Goal: Transaction & Acquisition: Purchase product/service

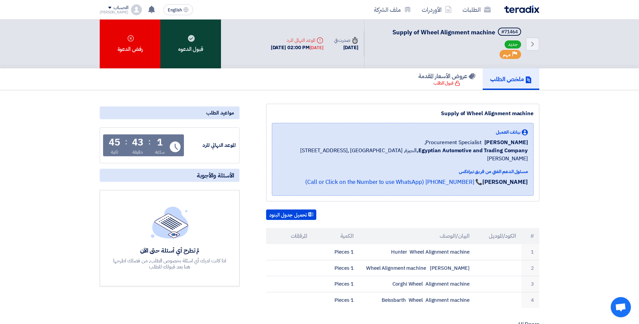
click at [201, 45] on div "قبول الدعوه" at bounding box center [190, 44] width 61 height 49
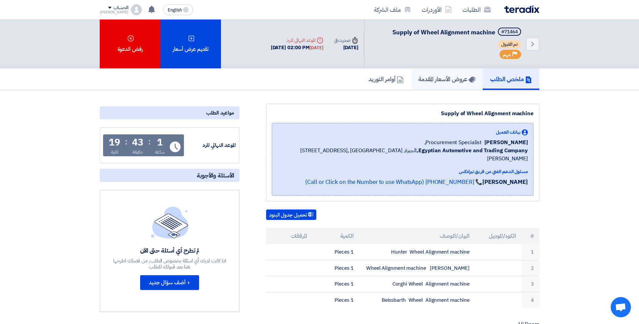
click at [445, 73] on link "عروض الأسعار المقدمة" at bounding box center [447, 79] width 72 height 22
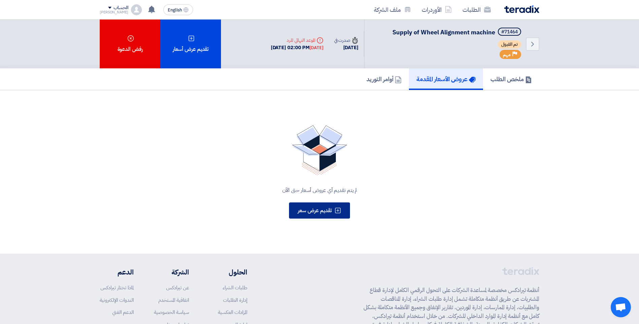
click at [317, 212] on span "تقديم عرض سعر" at bounding box center [315, 210] width 34 height 8
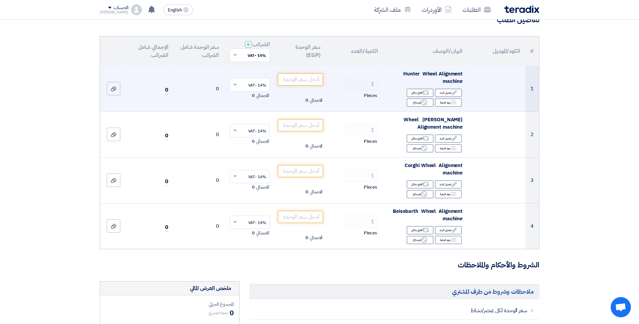
scroll to position [67, 0]
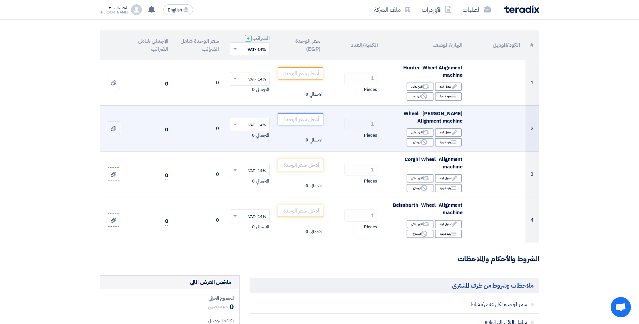
click at [310, 120] on input "number" at bounding box center [300, 119] width 45 height 12
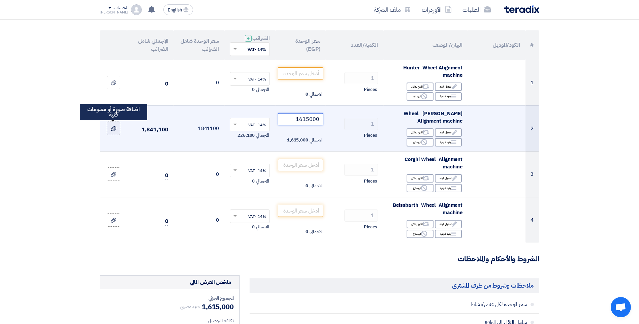
type input "1615000"
click at [110, 129] on div at bounding box center [113, 129] width 7 height 8
click at [0, 0] on input "file" at bounding box center [0, 0] width 0 height 0
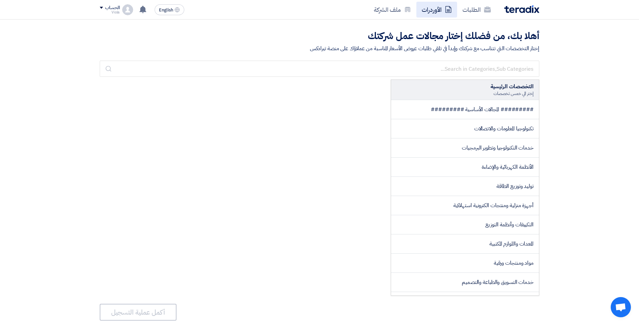
click at [429, 6] on link "الأوردرات" at bounding box center [436, 10] width 41 height 16
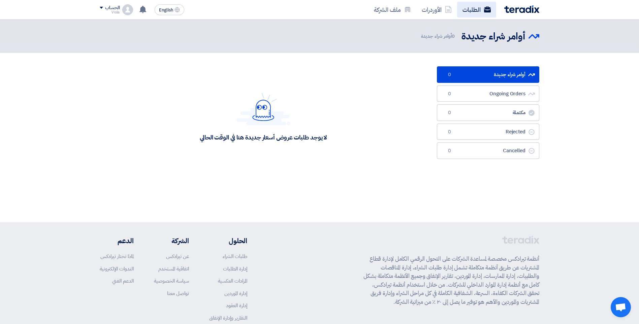
click at [471, 7] on link "الطلبات" at bounding box center [476, 10] width 39 height 16
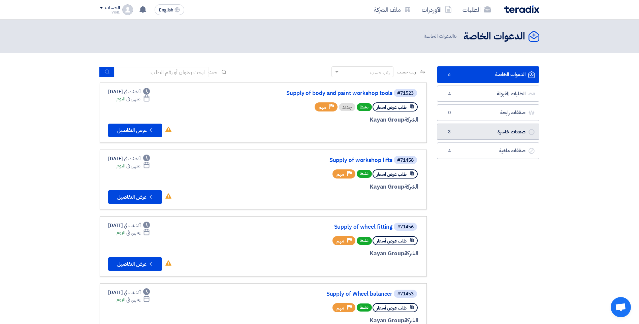
click at [482, 130] on link "صفقات خاسرة صفقات خاسرة 3" at bounding box center [488, 132] width 102 height 17
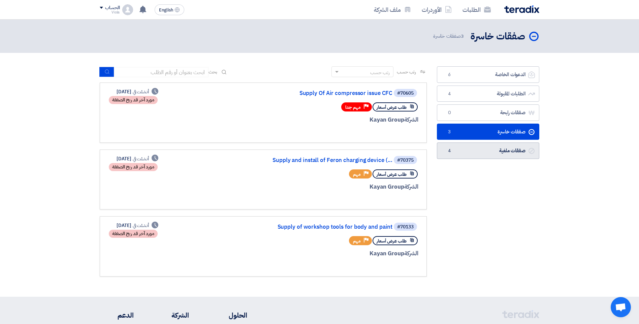
click at [498, 148] on link "صفقات ملغية صفقات ملغية 4" at bounding box center [488, 150] width 102 height 17
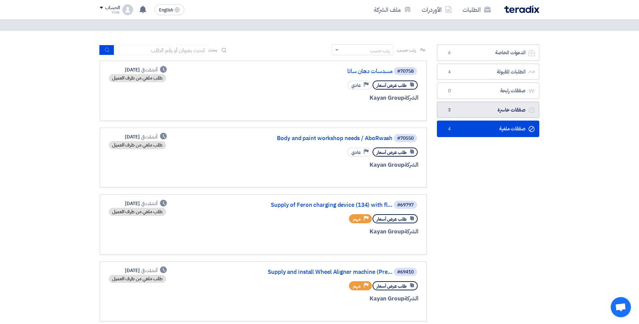
scroll to position [34, 0]
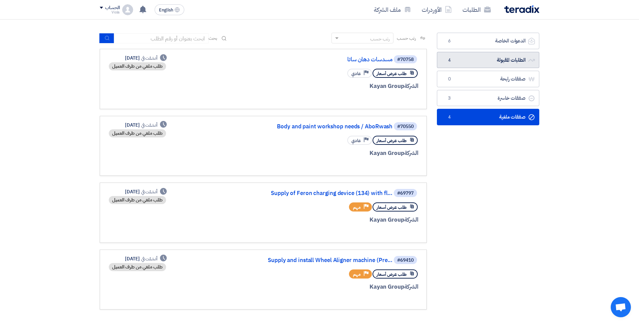
click at [506, 57] on link "الطلبات المقبولة الطلبات المقبولة 4" at bounding box center [488, 60] width 102 height 17
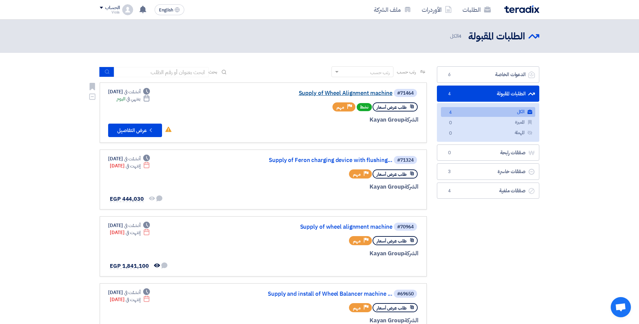
click at [375, 93] on link "Supply of Wheel Alignment machine" at bounding box center [325, 93] width 135 height 6
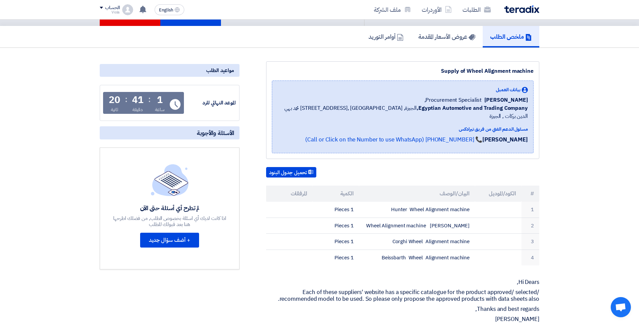
scroll to position [34, 0]
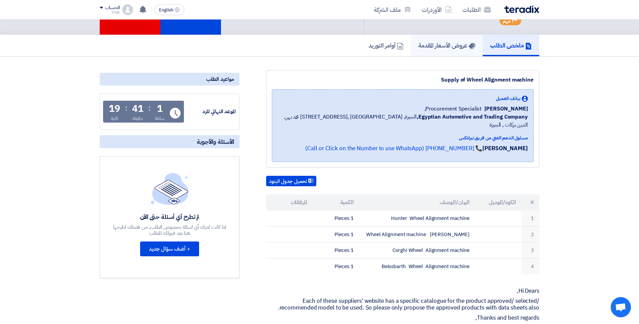
click at [440, 52] on link "عروض الأسعار المقدمة" at bounding box center [447, 46] width 72 height 22
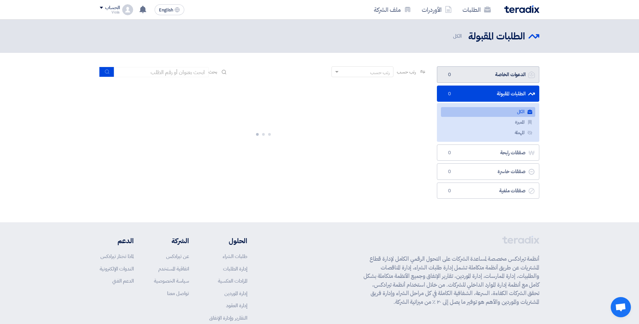
click at [465, 76] on link "الدعوات الخاصة الدعوات الخاصة 0" at bounding box center [488, 74] width 102 height 17
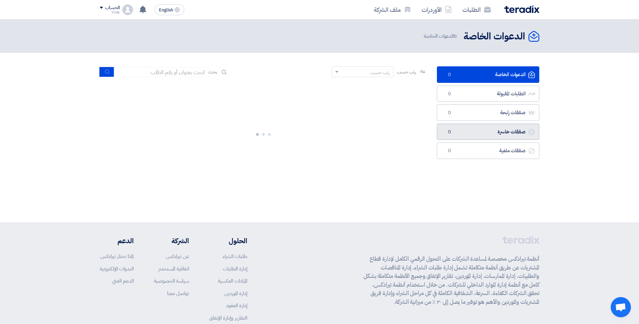
click at [489, 128] on link "صفقات خاسرة صفقات خاسرة 0" at bounding box center [488, 132] width 102 height 17
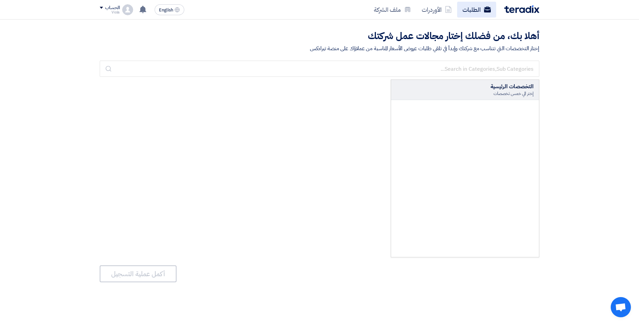
click at [464, 7] on link "الطلبات" at bounding box center [476, 10] width 39 height 16
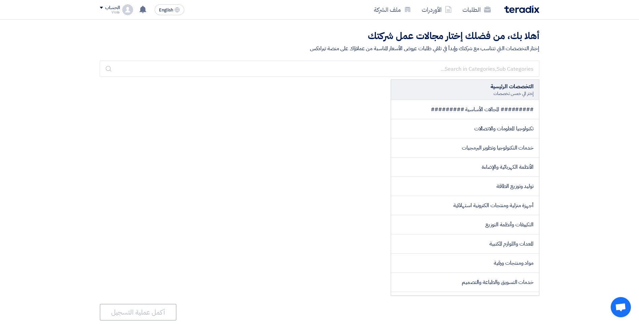
click at [122, 10] on div "الحساب Viola الطلبات الأوردرات ملف الشركة الإعدادات خروج" at bounding box center [116, 9] width 33 height 11
click at [157, 25] on link "الطلبات" at bounding box center [134, 26] width 59 height 8
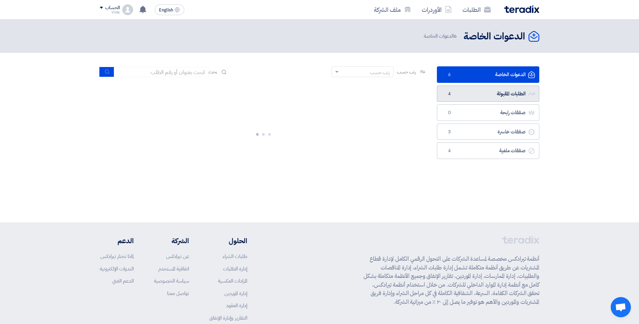
click at [513, 96] on link "الطلبات المقبولة الطلبات المقبولة 4" at bounding box center [488, 94] width 102 height 17
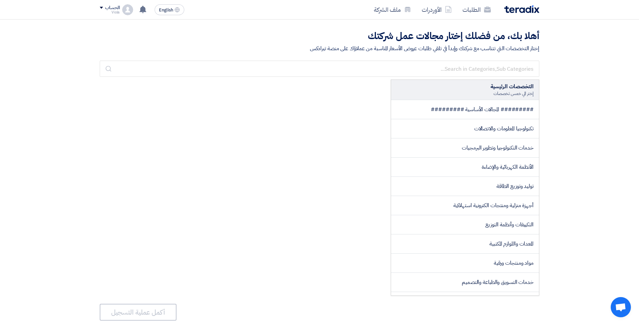
click at [123, 11] on img at bounding box center [127, 9] width 11 height 11
click at [149, 28] on link "الطلبات" at bounding box center [134, 26] width 59 height 8
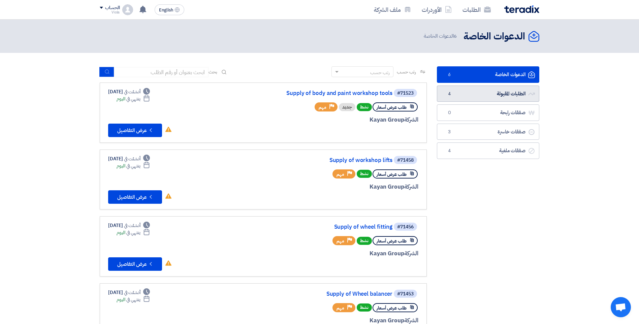
click at [519, 95] on link "الطلبات المقبولة الطلبات المقبولة 4" at bounding box center [488, 94] width 102 height 17
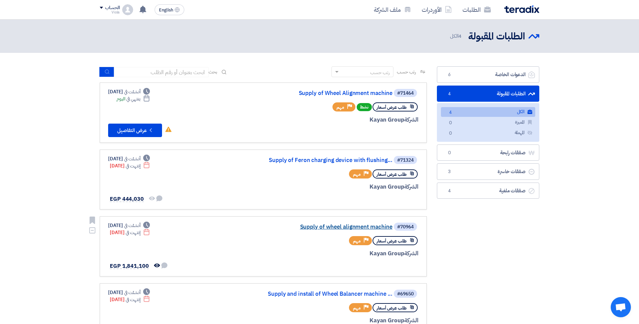
click at [362, 228] on link "Supply of wheel alignment machine" at bounding box center [325, 227] width 135 height 6
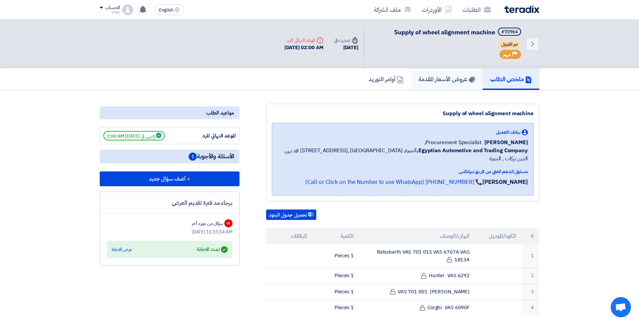
click at [456, 75] on h5 "عروض الأسعار المقدمة" at bounding box center [446, 79] width 57 height 8
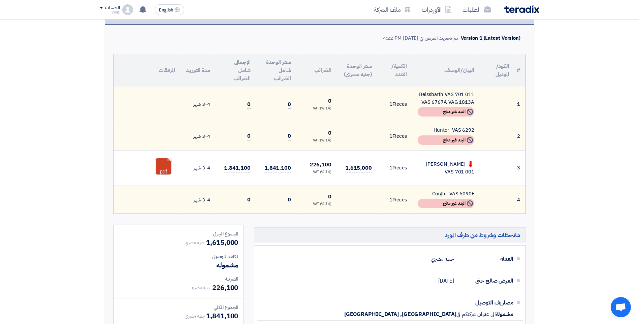
scroll to position [135, 0]
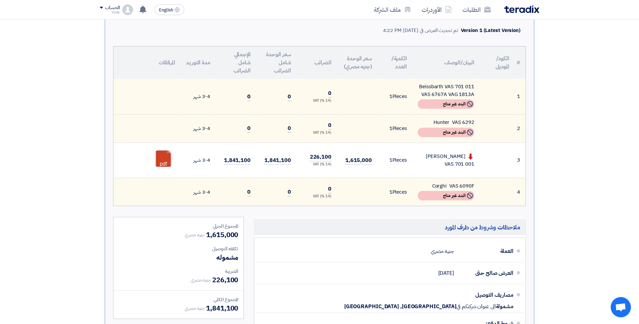
click at [159, 157] on link at bounding box center [182, 171] width 54 height 40
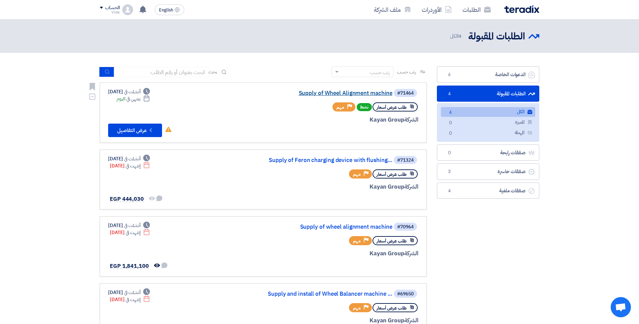
click at [354, 91] on link "Supply of Wheel Alignment machine" at bounding box center [325, 93] width 135 height 6
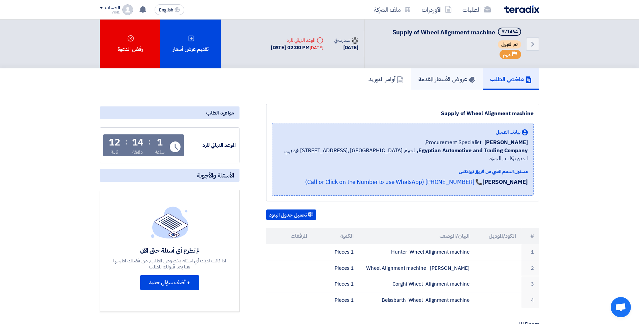
click at [439, 74] on link "عروض الأسعار المقدمة" at bounding box center [447, 79] width 72 height 22
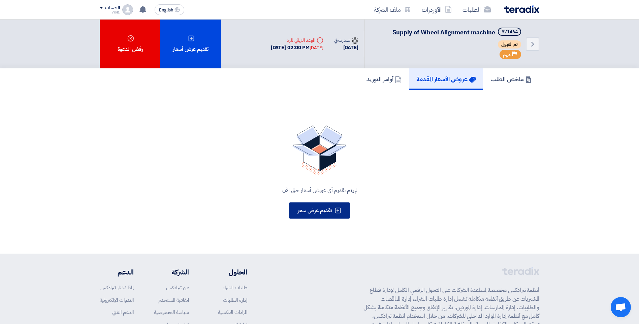
click at [327, 210] on span "تقديم عرض سعر" at bounding box center [315, 210] width 34 height 8
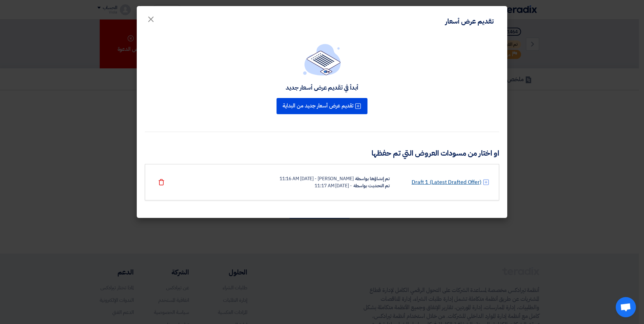
click at [451, 183] on link "Draft 1 (Latest Drafted Offer)" at bounding box center [447, 182] width 70 height 8
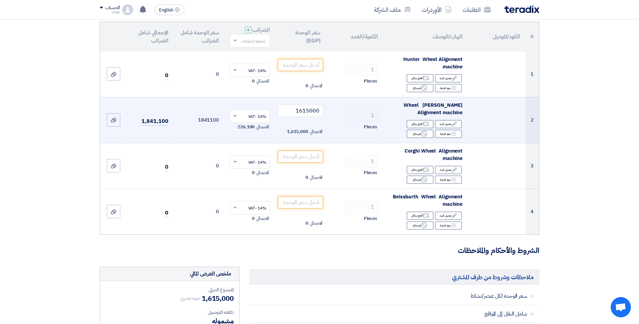
scroll to position [101, 0]
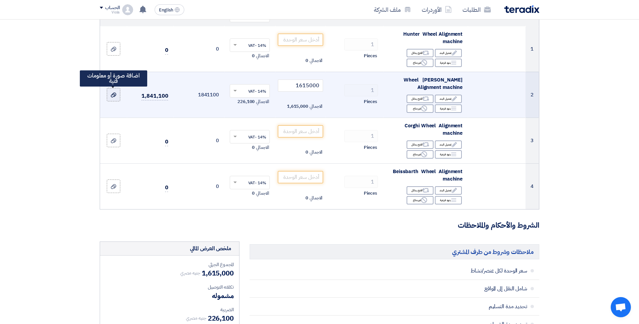
click at [115, 94] on icon at bounding box center [113, 94] width 5 height 5
click at [0, 0] on input "file" at bounding box center [0, 0] width 0 height 0
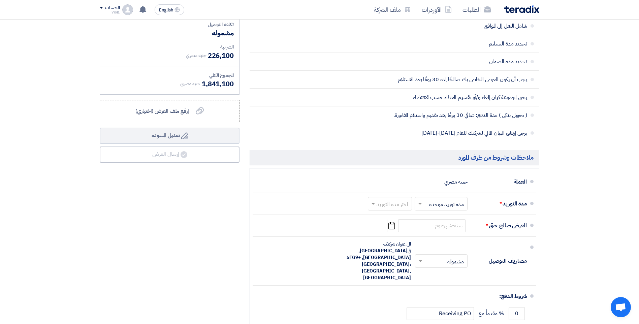
scroll to position [371, 0]
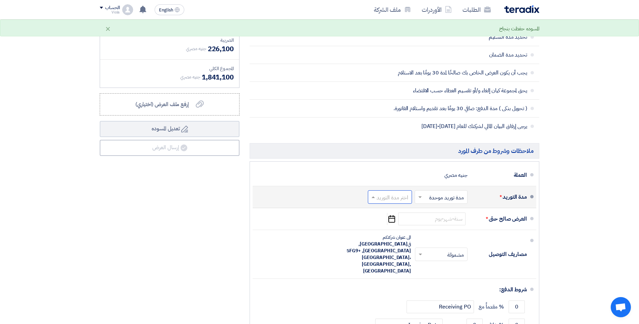
click at [398, 199] on input "text" at bounding box center [388, 198] width 41 height 10
click at [401, 265] on span "3-4 شهر" at bounding box center [400, 265] width 19 height 8
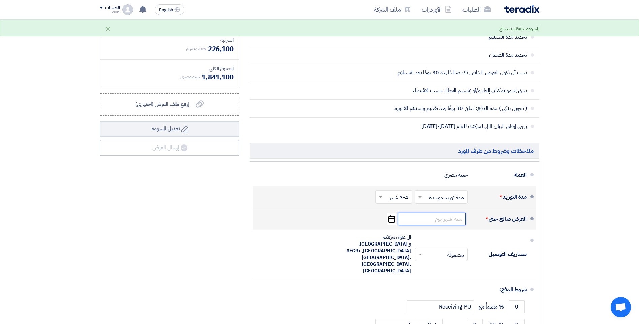
click at [411, 221] on input at bounding box center [431, 219] width 67 height 13
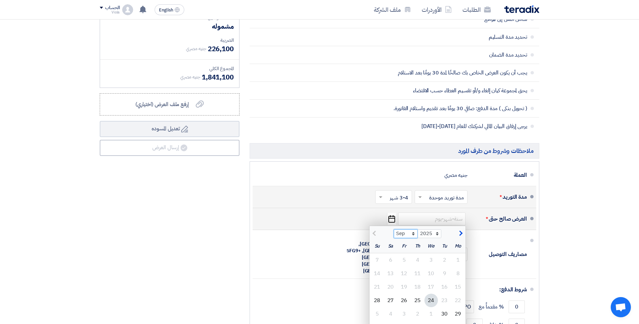
click at [414, 234] on select "Sep Oct Nov Dec" at bounding box center [406, 233] width 24 height 9
select select "10"
click at [394, 229] on select "Sep Oct Nov Dec" at bounding box center [406, 233] width 24 height 9
click at [402, 299] on div "24" at bounding box center [403, 300] width 13 height 13
type input "10/24/2025"
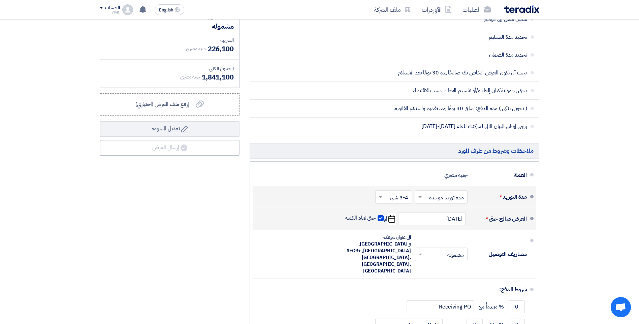
click at [381, 218] on span at bounding box center [381, 218] width 6 height 6
click at [376, 218] on input "حتى نفاذ الكمية" at bounding box center [360, 221] width 32 height 13
checkbox input "false"
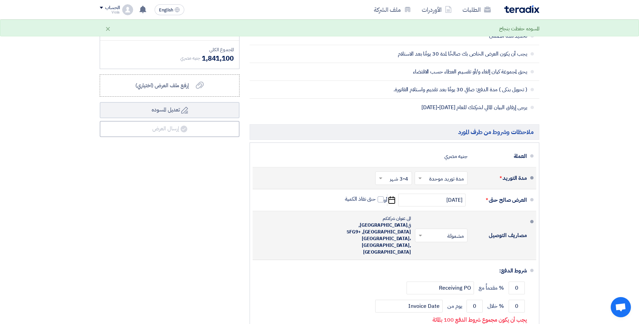
scroll to position [404, 0]
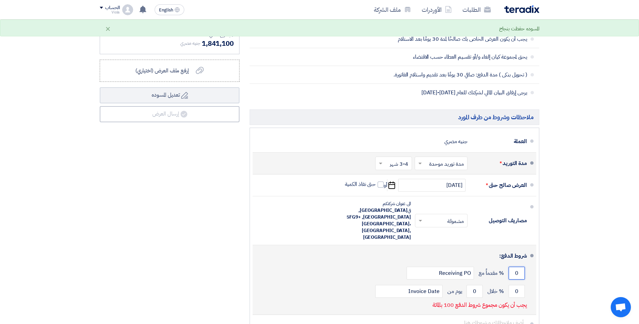
click at [519, 267] on input "0" at bounding box center [517, 273] width 16 height 13
type input "50"
click at [521, 285] on input "0" at bounding box center [517, 291] width 16 height 13
type input "50"
drag, startPoint x: 475, startPoint y: 278, endPoint x: 471, endPoint y: 279, distance: 3.5
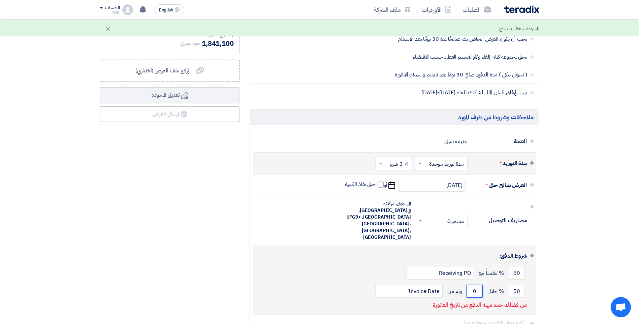
click at [471, 285] on input "0" at bounding box center [474, 291] width 16 height 13
click at [478, 285] on input "0" at bounding box center [474, 291] width 16 height 13
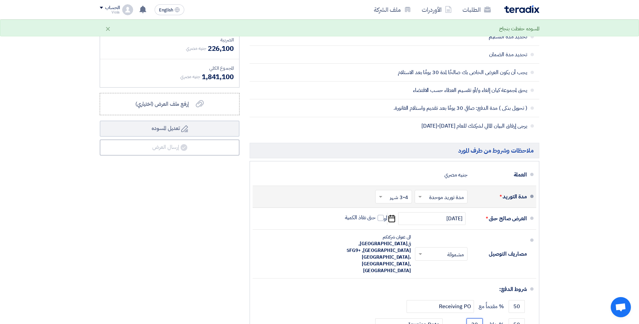
scroll to position [337, 0]
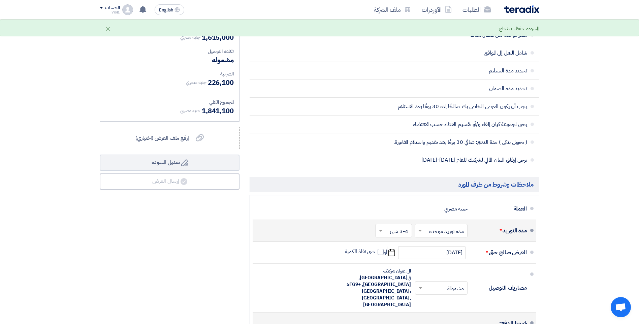
type input "30"
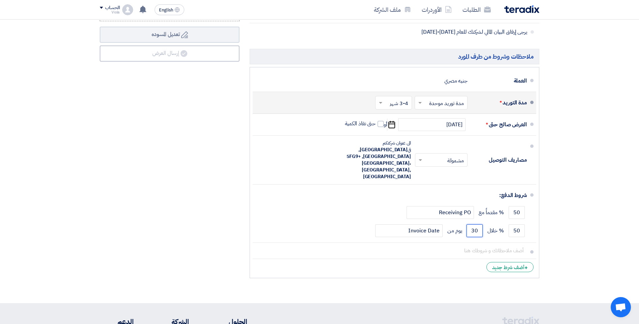
scroll to position [472, 0]
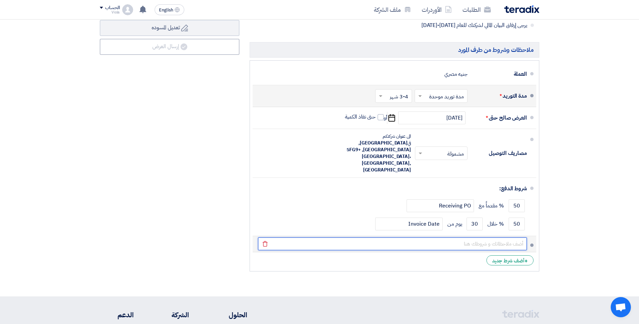
click at [486, 237] on input "text" at bounding box center [392, 243] width 269 height 13
paste input "3) Prices according to the currency rate today in CBE, and changes in this rate…"
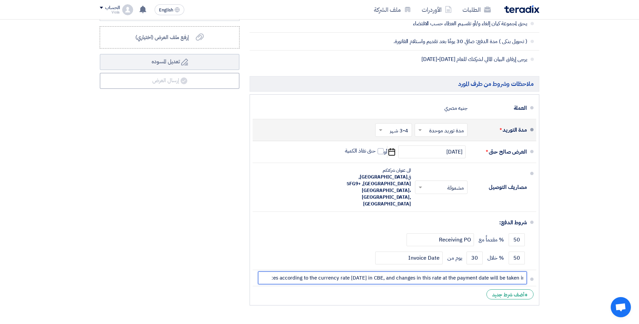
scroll to position [438, 0]
click at [273, 271] on input "3) Prices according to the currency rate today in CBE, and changes in this rate…" at bounding box center [392, 277] width 269 height 13
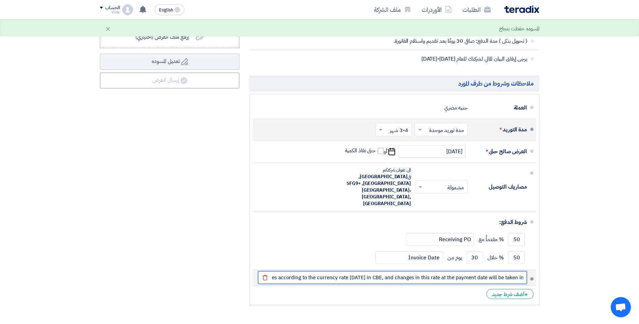
click at [356, 271] on input "3) Prices according to the currency rate today in CBE, and changes in this rate…" at bounding box center [392, 277] width 269 height 13
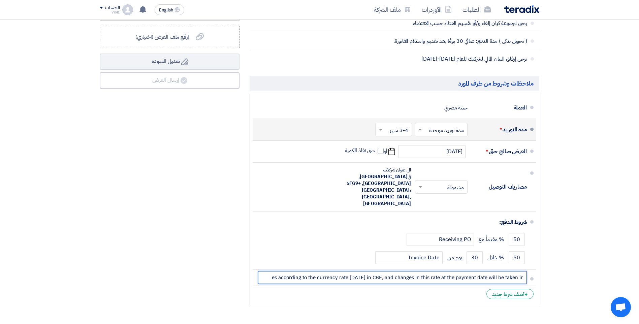
type input "3) Prices according to the currency rate today in CBE, and changes in this rate…"
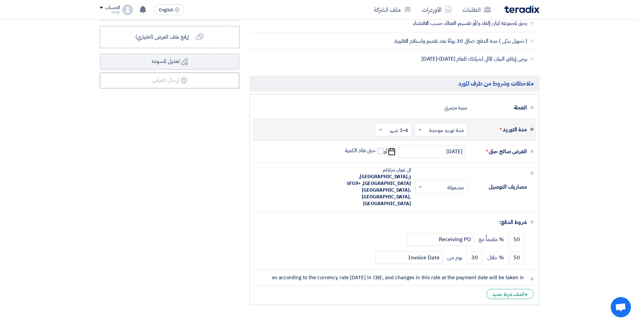
click at [290, 290] on ul "العملة جنيه مصري مدة التوريد * اختر مدة التوريد × مدة توريد موحدة ×" at bounding box center [395, 199] width 290 height 211
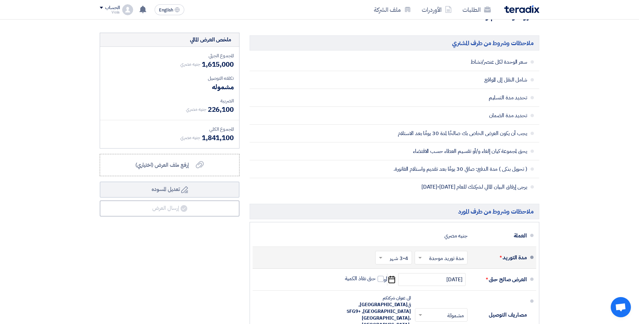
scroll to position [303, 0]
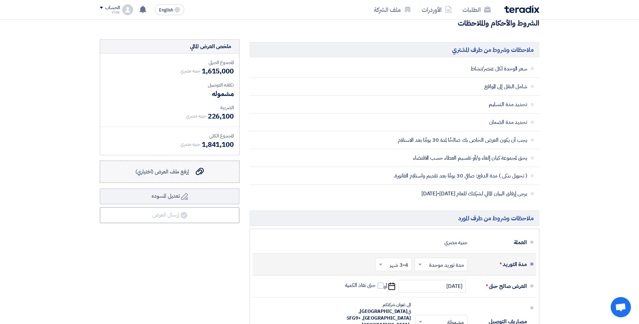
click at [187, 172] on span "إرفع ملف العرض (اختياري)" at bounding box center [162, 172] width 54 height 8
click at [0, 0] on input "إرفع ملف العرض (اختياري) إرفع ملف العرض (اختياري)" at bounding box center [0, 0] width 0 height 0
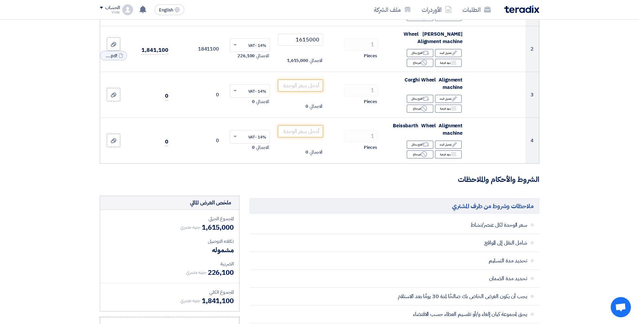
scroll to position [46, 0]
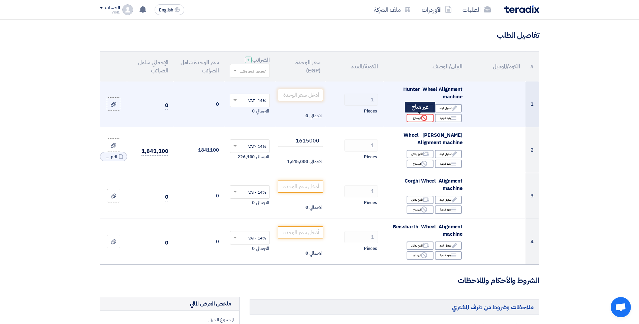
click at [415, 118] on div "Reject غير متاح" at bounding box center [420, 118] width 27 height 8
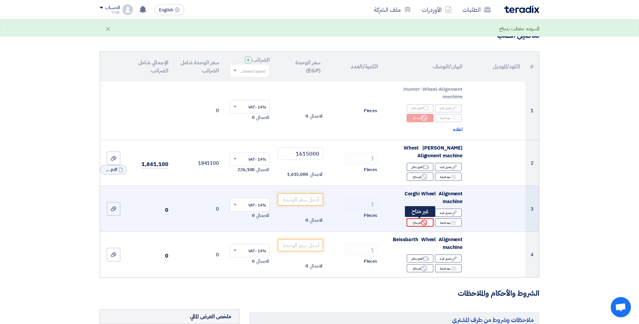
click at [427, 220] on icon "Reject" at bounding box center [424, 223] width 6 height 6
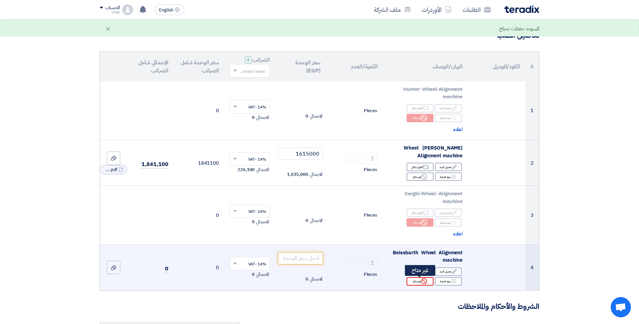
click at [424, 279] on icon "Reject" at bounding box center [424, 281] width 6 height 6
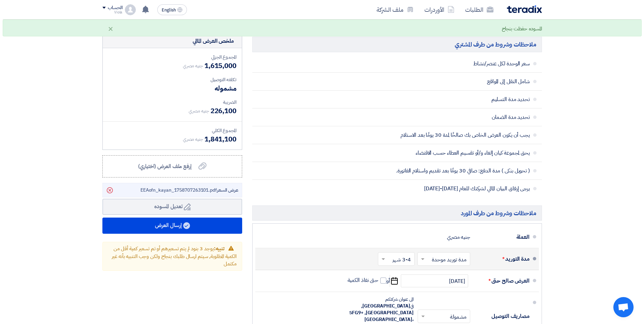
scroll to position [383, 0]
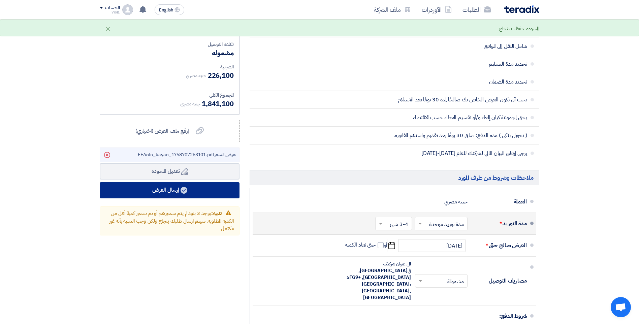
click at [182, 193] on icon at bounding box center [184, 190] width 7 height 7
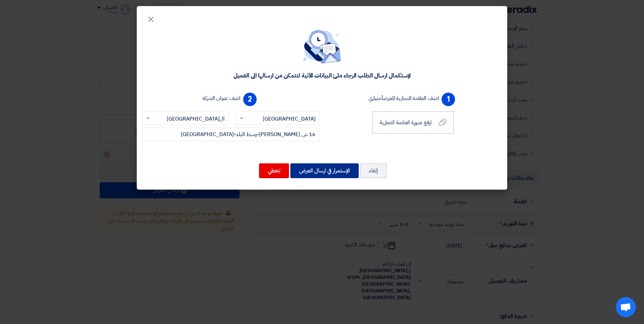
click at [318, 169] on button "الإستمرار في ارسال العرض" at bounding box center [324, 170] width 68 height 15
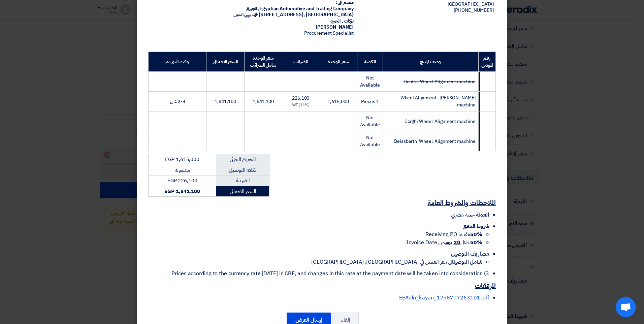
scroll to position [76, 0]
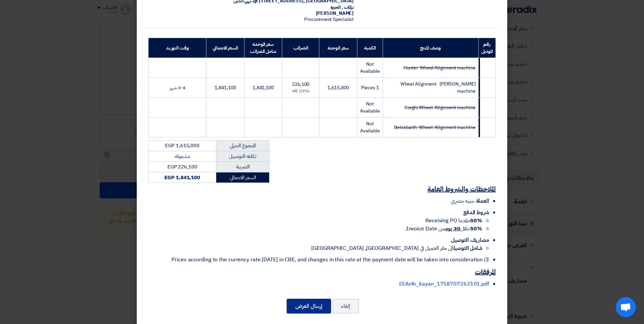
click at [310, 299] on button "إرسال العرض" at bounding box center [309, 306] width 44 height 15
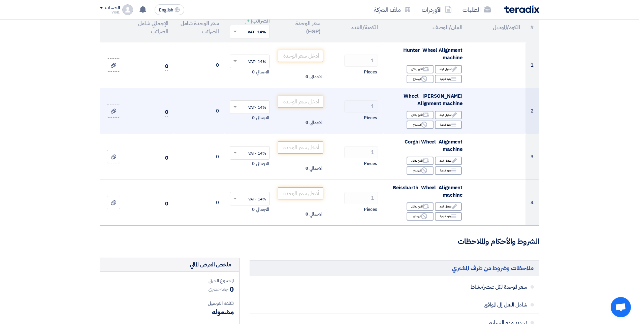
scroll to position [101, 0]
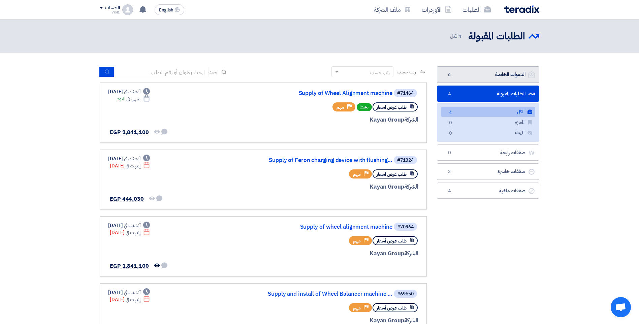
click at [504, 74] on link "الدعوات الخاصة الدعوات الخاصة 6" at bounding box center [488, 74] width 102 height 17
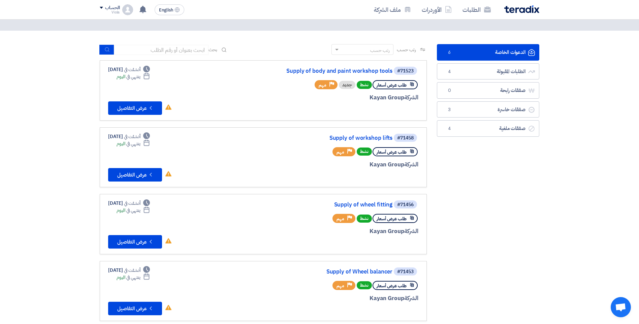
scroll to position [34, 0]
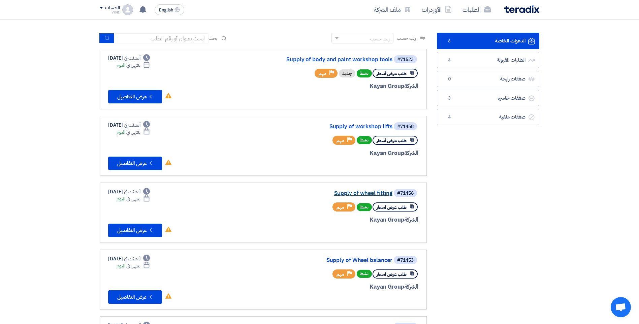
click at [376, 192] on link "Supply of wheel fitting" at bounding box center [325, 193] width 135 height 6
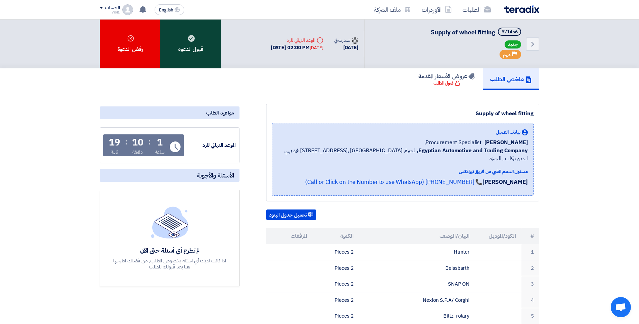
click at [193, 46] on div "قبول الدعوه" at bounding box center [190, 44] width 61 height 49
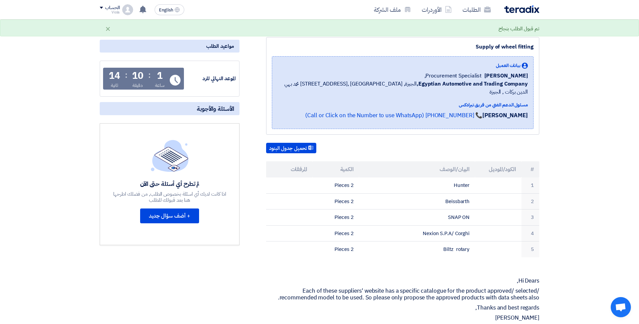
scroll to position [67, 0]
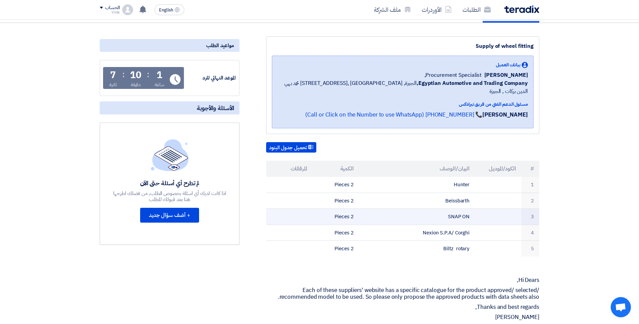
click at [374, 209] on td "SNAP ON" at bounding box center [417, 217] width 116 height 16
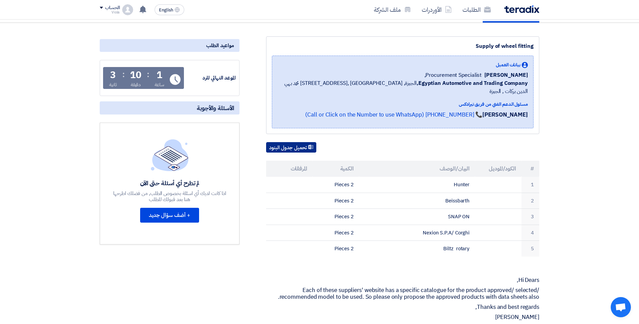
click at [302, 142] on button "تحميل جدول البنود" at bounding box center [291, 147] width 50 height 11
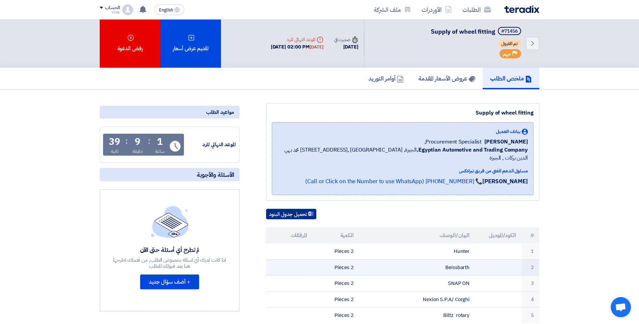
scroll to position [0, 0]
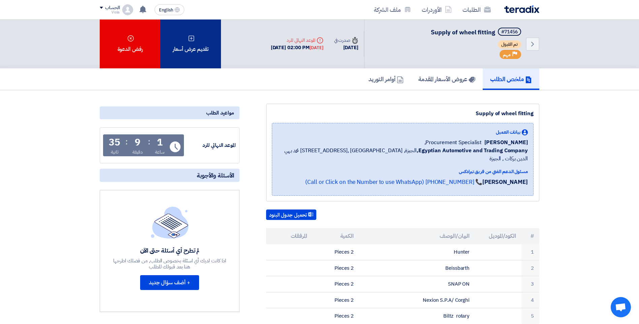
click at [190, 52] on div "تقديم عرض أسعار" at bounding box center [190, 44] width 61 height 49
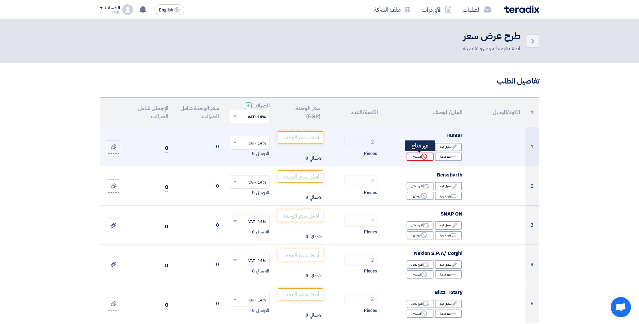
click at [420, 155] on div "Reject غير متاح" at bounding box center [420, 157] width 27 height 8
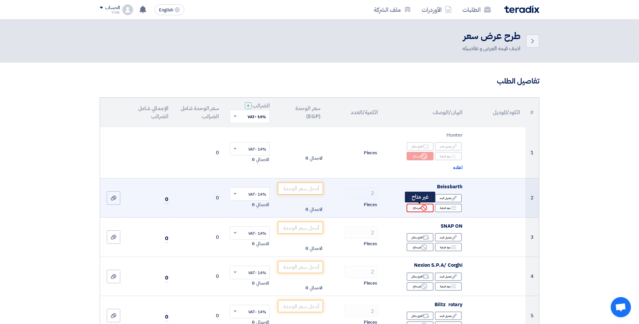
click at [426, 205] on icon "Reject" at bounding box center [424, 208] width 6 height 6
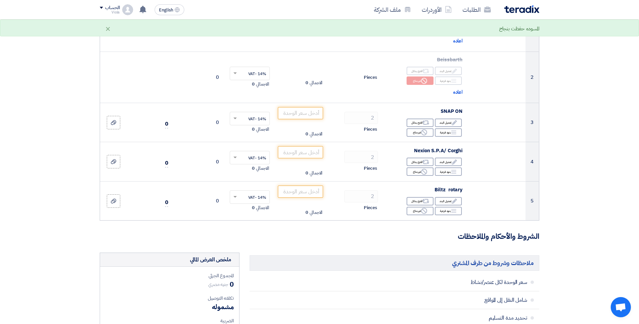
scroll to position [135, 0]
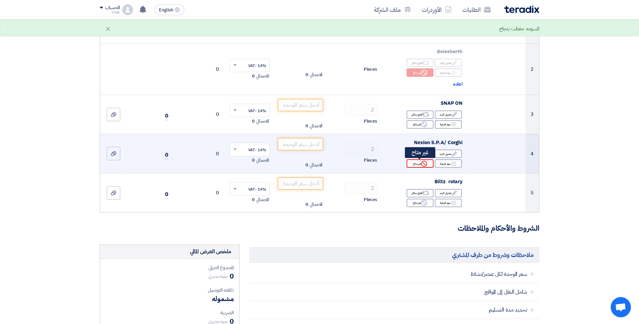
click at [421, 165] on icon "Reject" at bounding box center [424, 164] width 6 height 6
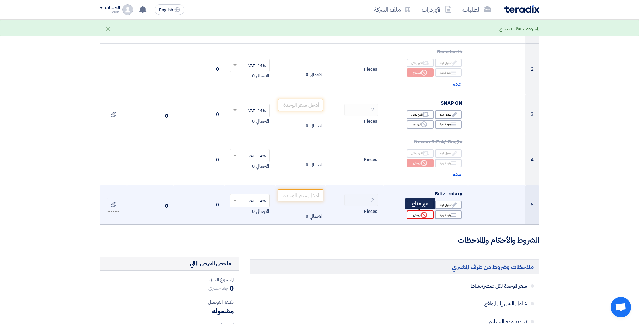
click at [424, 214] on icon "Reject" at bounding box center [424, 215] width 6 height 6
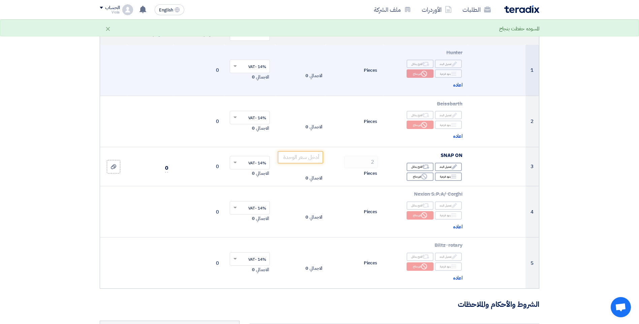
scroll to position [101, 0]
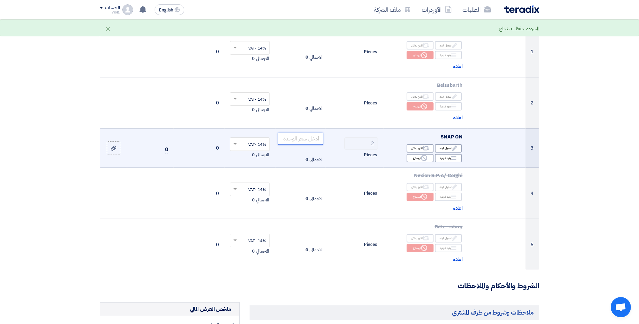
click at [316, 139] on input "number" at bounding box center [300, 139] width 45 height 12
click at [521, 151] on td at bounding box center [497, 147] width 58 height 39
click at [501, 150] on td at bounding box center [497, 147] width 58 height 39
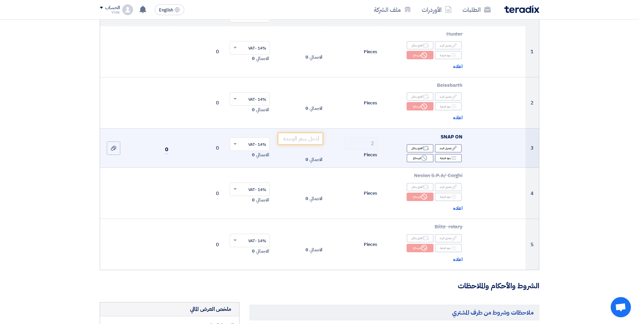
click at [501, 150] on td at bounding box center [497, 147] width 58 height 39
click at [507, 137] on td at bounding box center [497, 147] width 58 height 39
click at [314, 139] on input "number" at bounding box center [300, 139] width 45 height 12
paste input "425112"
type input "425112"
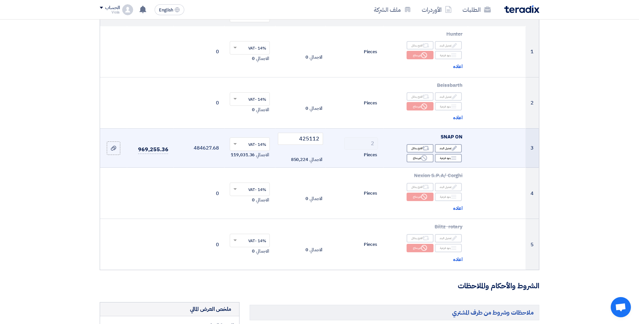
click at [242, 144] on input "text" at bounding box center [253, 144] width 27 height 11
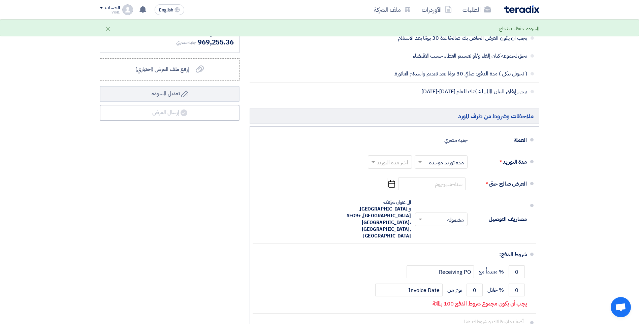
scroll to position [472, 0]
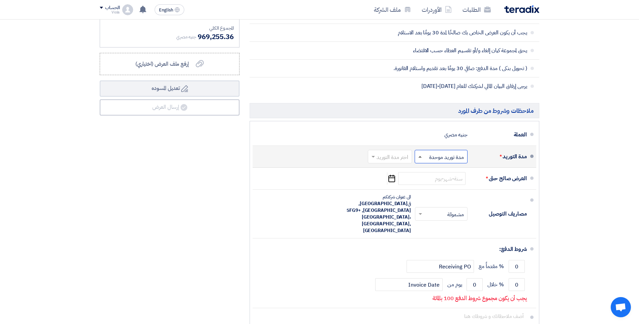
click at [420, 156] on span at bounding box center [419, 157] width 3 height 2
click at [391, 158] on input "text" at bounding box center [388, 158] width 41 height 10
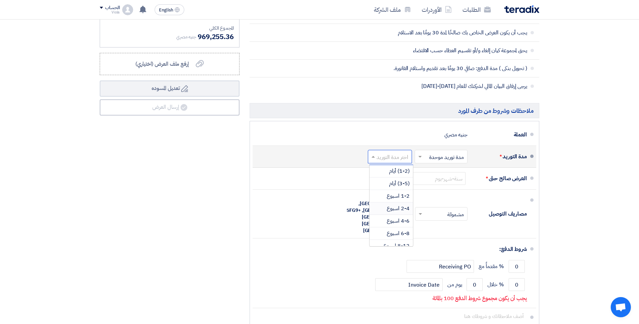
scroll to position [56, 0]
click at [394, 204] on span "3-4 شهر" at bounding box center [400, 202] width 19 height 8
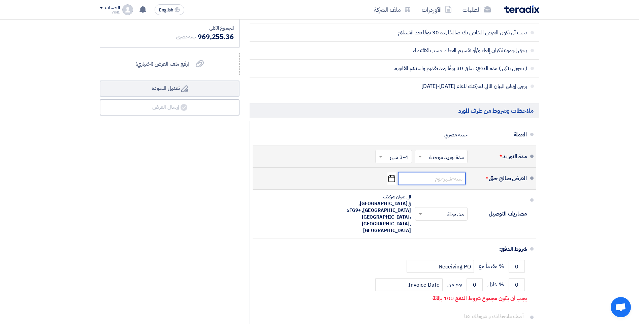
click at [433, 179] on input at bounding box center [431, 178] width 67 height 13
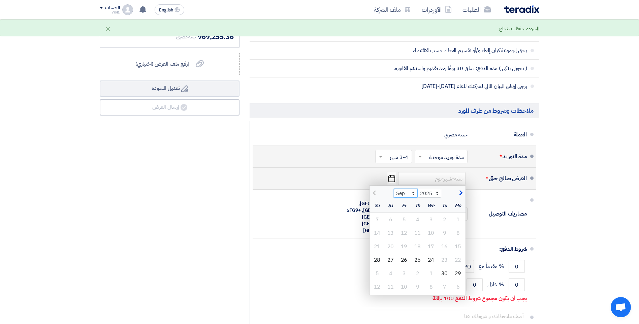
click at [413, 193] on select "Sep Oct Nov Dec" at bounding box center [406, 193] width 24 height 9
select select "10"
click at [394, 189] on select "Sep Oct Nov Dec" at bounding box center [406, 193] width 24 height 9
click at [400, 257] on div "24" at bounding box center [403, 259] width 13 height 13
type input "10/24/2025"
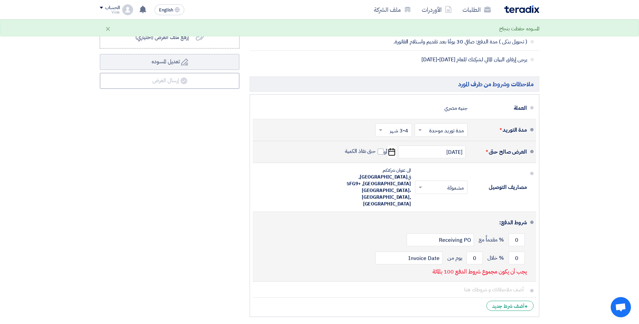
scroll to position [539, 0]
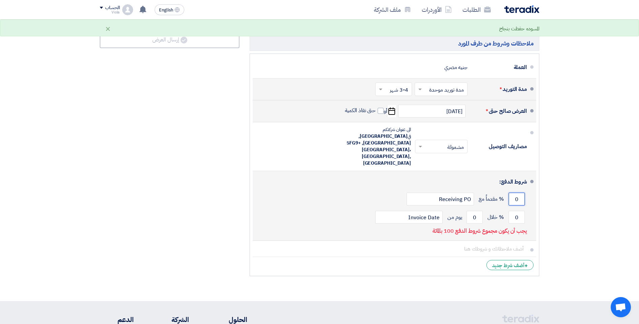
drag, startPoint x: 516, startPoint y: 187, endPoint x: 520, endPoint y: 185, distance: 4.6
click at [520, 193] on input "0" at bounding box center [517, 199] width 16 height 13
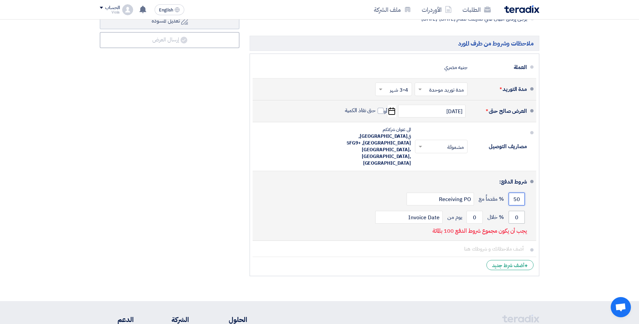
type input "50"
drag, startPoint x: 520, startPoint y: 204, endPoint x: 515, endPoint y: 204, distance: 5.1
click at [515, 211] on input "0" at bounding box center [517, 217] width 16 height 13
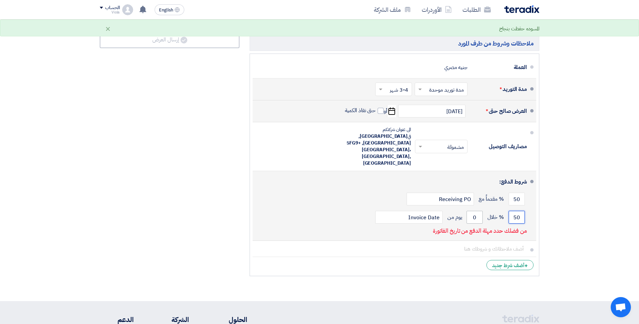
type input "50"
click at [474, 211] on input "0" at bounding box center [474, 217] width 16 height 13
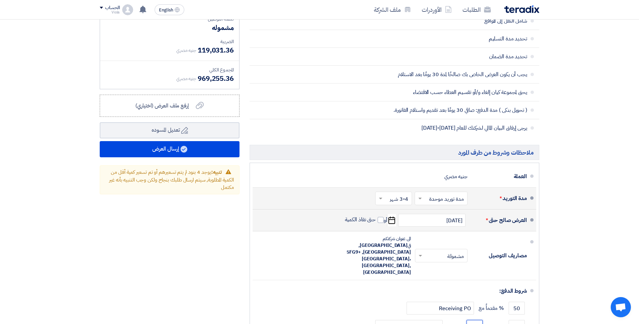
scroll to position [404, 0]
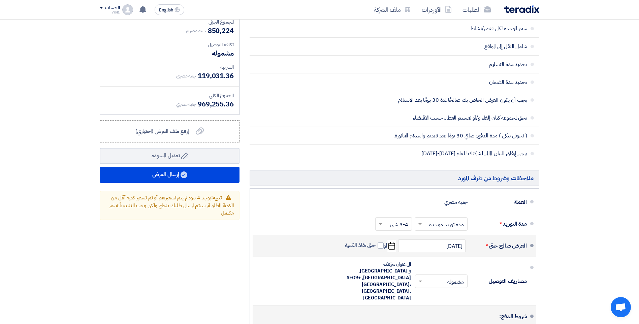
type input "30"
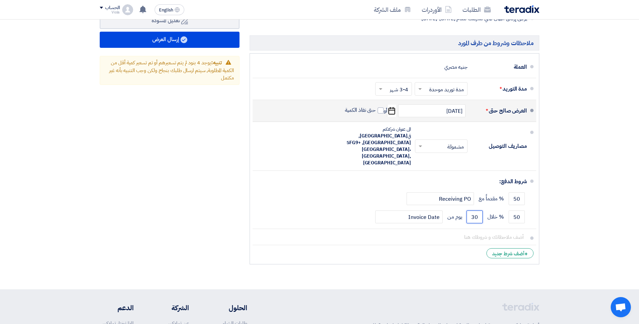
scroll to position [539, 0]
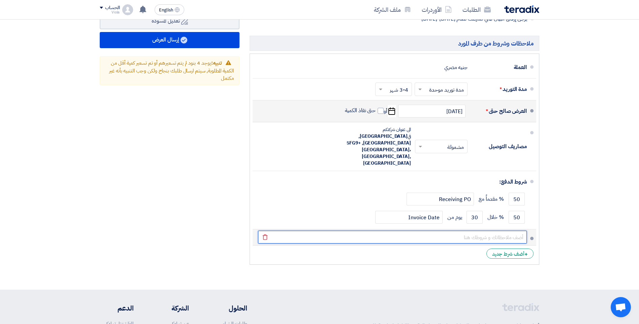
click at [426, 231] on input "text" at bounding box center [392, 237] width 269 height 13
paste input "3) Prices according to the currency rate today in CBE, and changes in this rate…"
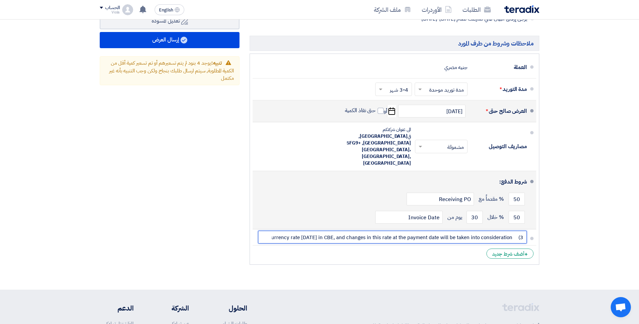
scroll to position [0, -49]
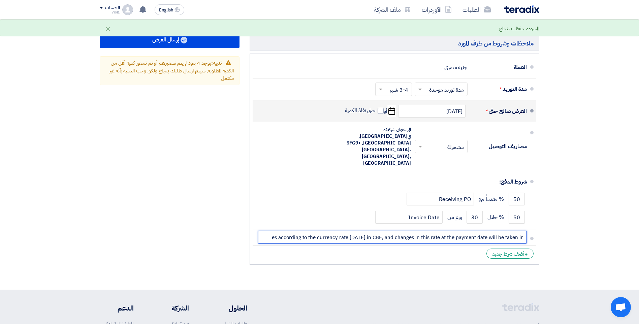
type input "3) Prices according to the currency rate today in CBE, and changes in this rate…"
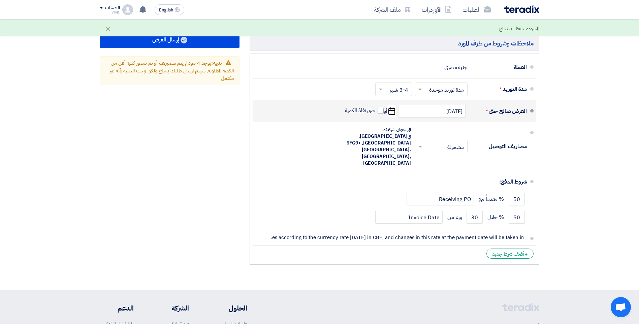
click at [318, 246] on li "+ أضف شرط جديد" at bounding box center [395, 254] width 284 height 16
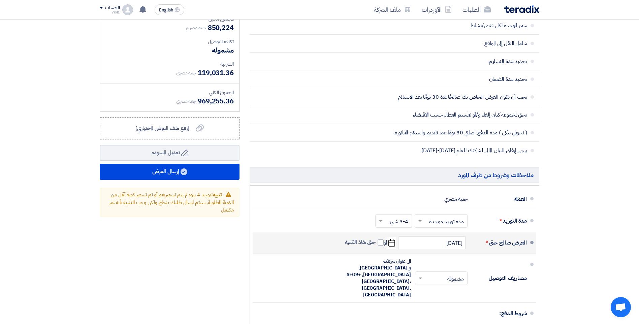
scroll to position [404, 0]
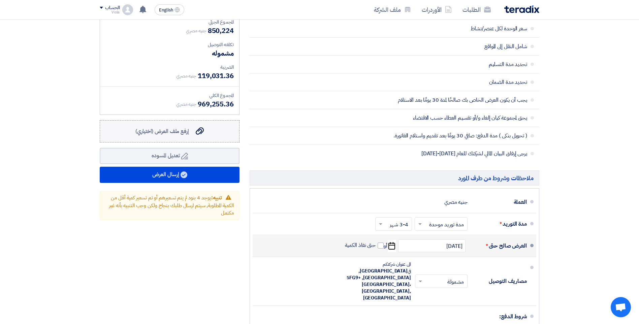
click at [190, 130] on div "إرفع ملف العرض (اختياري) إرفع ملف العرض (اختياري)" at bounding box center [169, 131] width 68 height 8
click at [0, 0] on input "إرفع ملف العرض (اختياري) إرفع ملف العرض (اختياري)" at bounding box center [0, 0] width 0 height 0
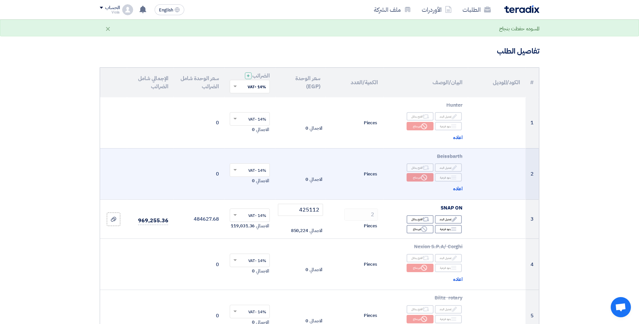
scroll to position [67, 0]
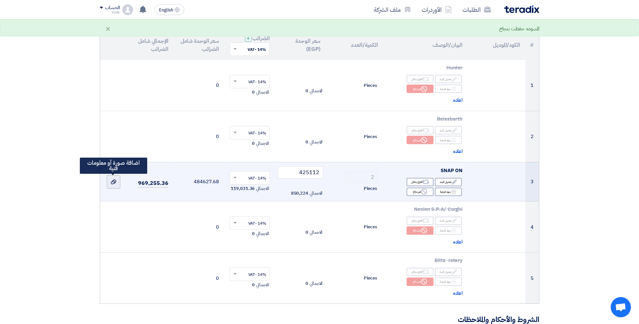
click at [116, 180] on icon at bounding box center [113, 181] width 5 height 5
click at [0, 0] on input "file" at bounding box center [0, 0] width 0 height 0
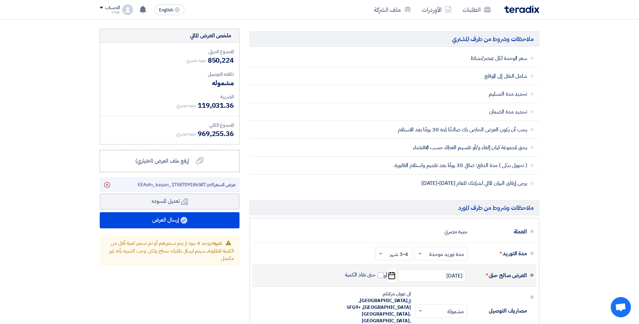
scroll to position [371, 0]
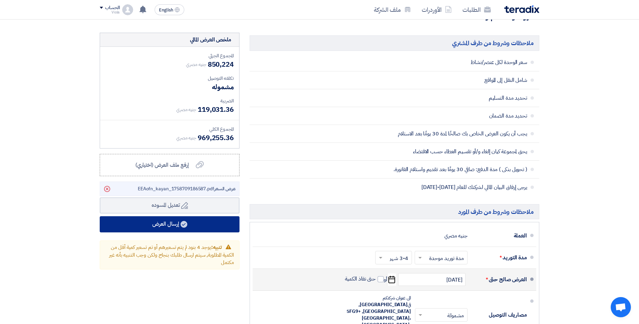
click at [182, 229] on button "إرسال العرض" at bounding box center [170, 224] width 140 height 16
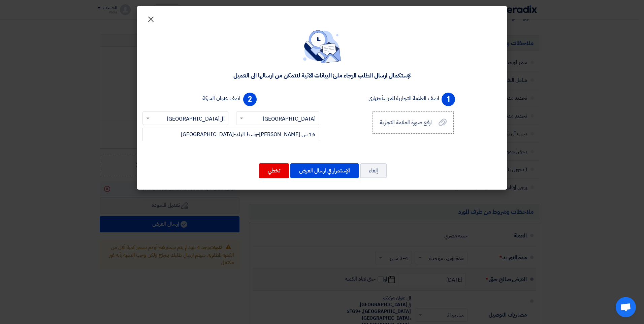
click at [152, 15] on span "×" at bounding box center [151, 19] width 8 height 20
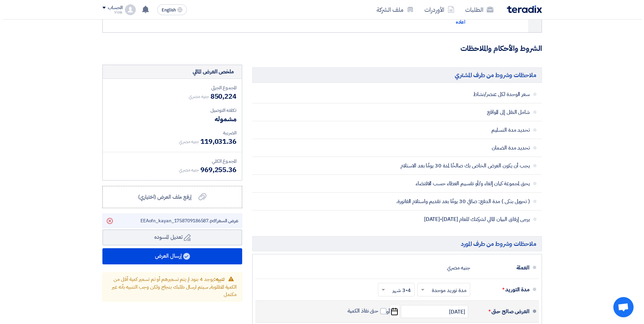
scroll to position [438, 0]
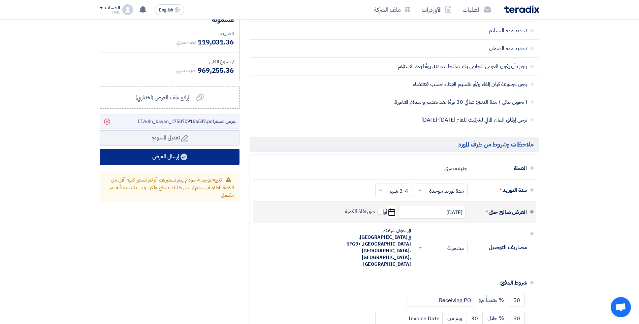
click at [185, 159] on use at bounding box center [184, 157] width 7 height 7
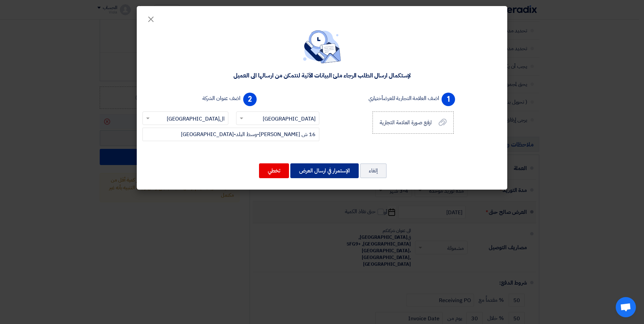
click at [305, 171] on button "الإستمرار في ارسال العرض" at bounding box center [324, 170] width 68 height 15
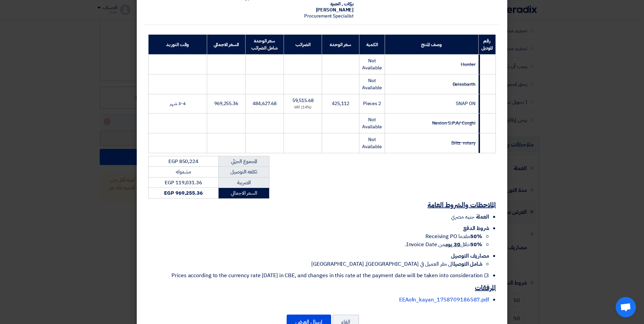
scroll to position [96, 0]
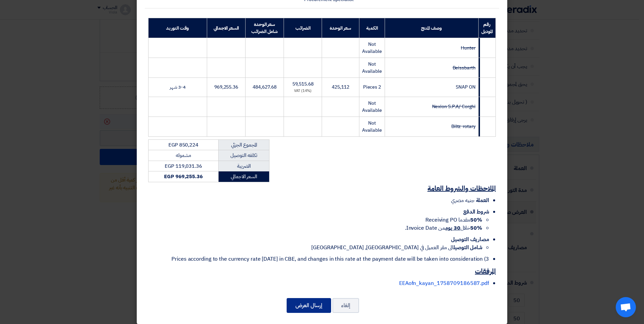
click at [302, 298] on button "إرسال العرض" at bounding box center [309, 305] width 44 height 15
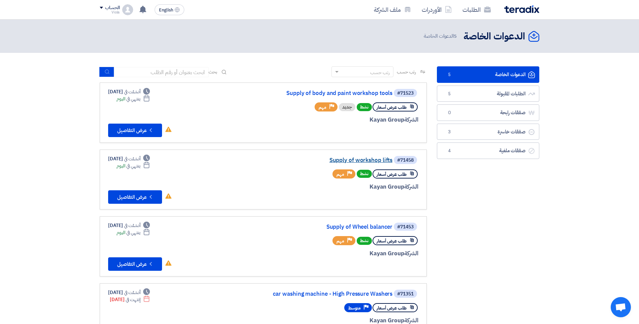
click at [373, 158] on link "Supply of workshop lifts" at bounding box center [325, 160] width 135 height 6
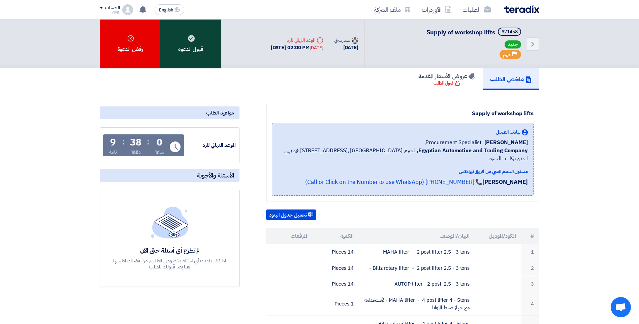
click at [192, 43] on div "قبول الدعوه" at bounding box center [190, 44] width 61 height 49
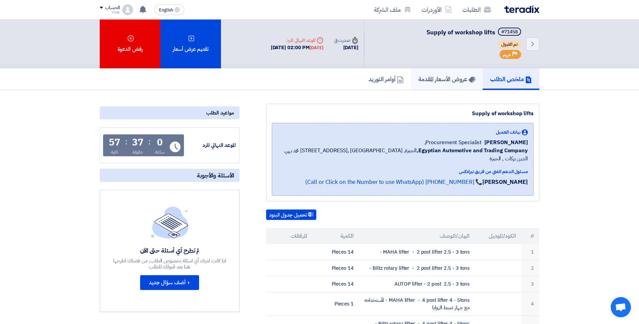
click at [451, 83] on h5 "عروض الأسعار المقدمة" at bounding box center [446, 79] width 57 height 8
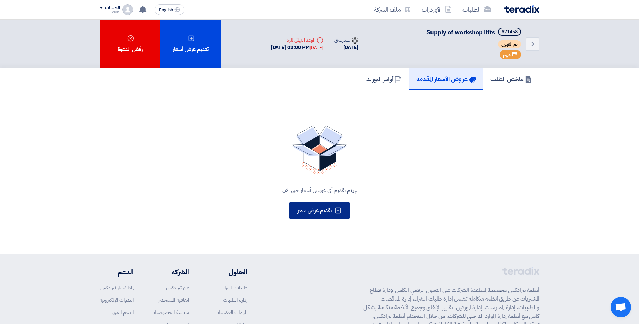
click at [328, 210] on span "تقديم عرض سعر" at bounding box center [315, 210] width 34 height 8
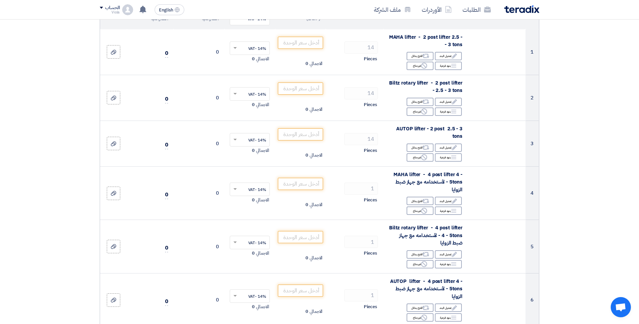
scroll to position [135, 0]
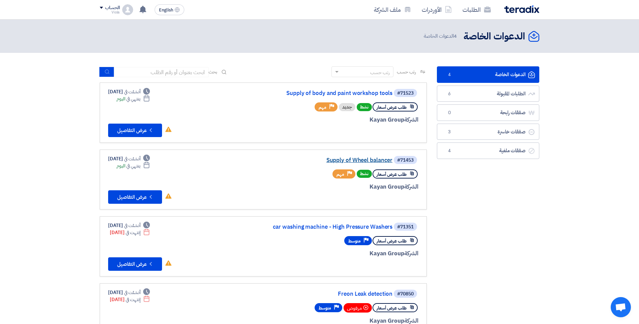
click at [373, 158] on link "Supply of Wheel balancer" at bounding box center [325, 160] width 135 height 6
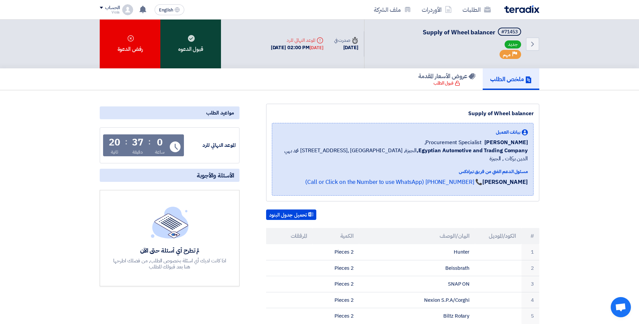
click at [195, 37] on div "قبول الدعوه" at bounding box center [190, 44] width 61 height 49
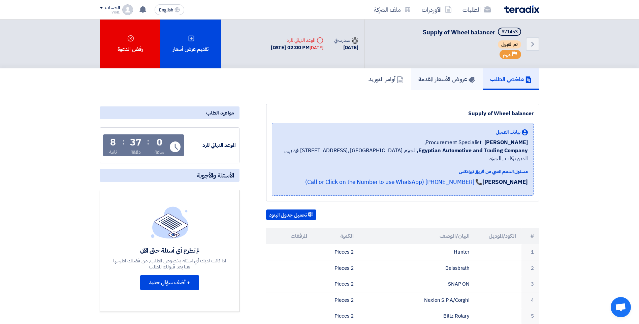
click at [448, 81] on h5 "عروض الأسعار المقدمة" at bounding box center [446, 79] width 57 height 8
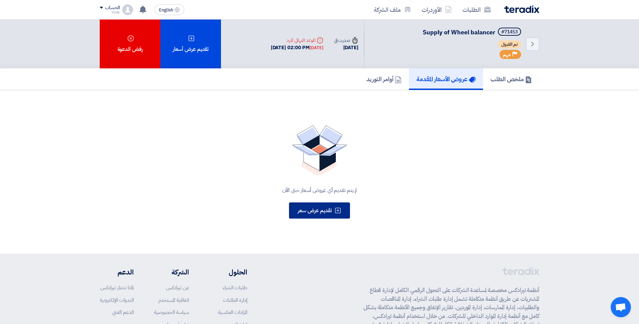
click at [324, 210] on span "تقديم عرض سعر" at bounding box center [315, 210] width 34 height 8
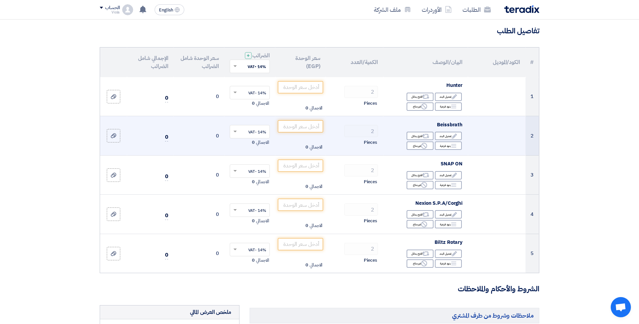
scroll to position [67, 0]
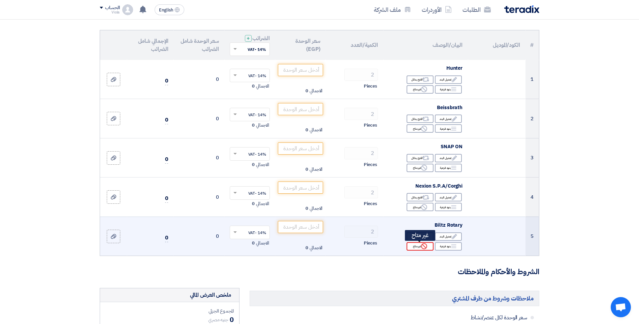
click at [428, 246] on div "Reject غير متاح" at bounding box center [420, 246] width 27 height 8
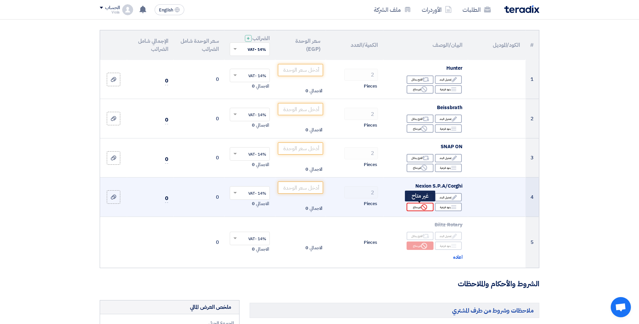
click at [423, 207] on icon "Reject" at bounding box center [424, 207] width 6 height 6
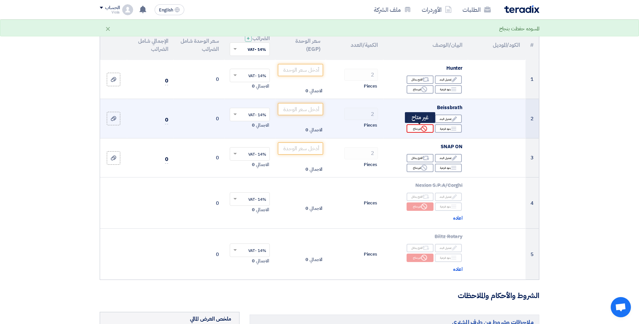
click at [414, 126] on div "Reject غير متاح" at bounding box center [420, 128] width 27 height 8
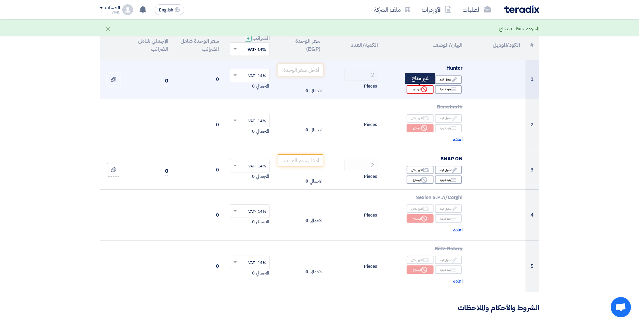
click at [414, 88] on div "Reject غير متاح" at bounding box center [420, 89] width 27 height 8
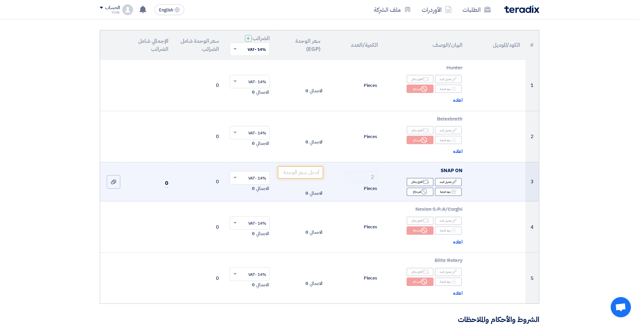
click at [481, 180] on td at bounding box center [497, 181] width 58 height 39
click at [451, 182] on icon "Edit" at bounding box center [454, 182] width 6 height 6
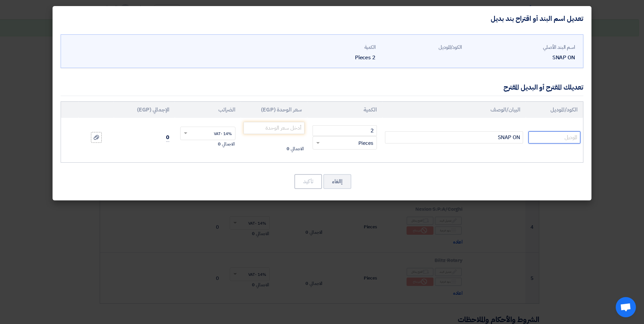
click at [544, 136] on input "text" at bounding box center [554, 137] width 52 height 12
type input "b"
type input "ل"
type input "b"
type input "B9755"
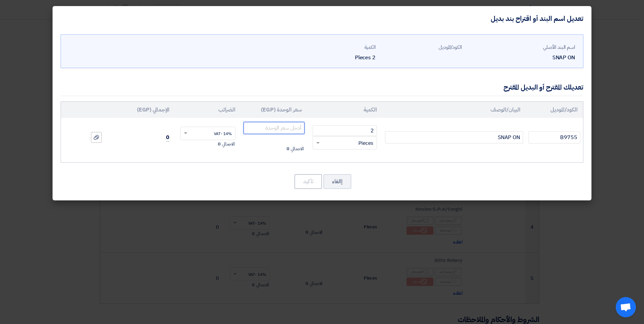
click at [275, 125] on input "number" at bounding box center [274, 128] width 61 height 12
type input "280000"
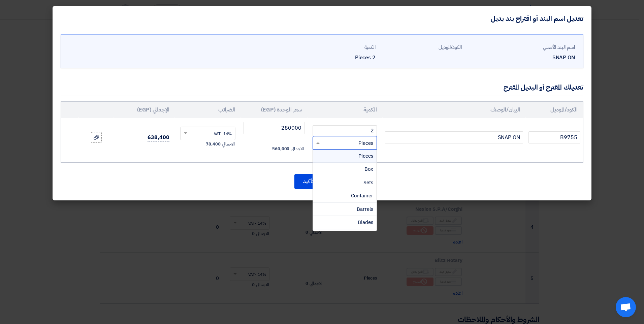
click at [321, 142] on span at bounding box center [317, 143] width 8 height 8
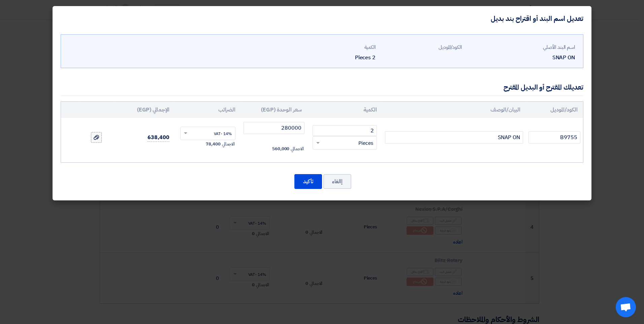
click at [95, 138] on icon at bounding box center [96, 137] width 5 height 5
click at [0, 0] on input "file" at bounding box center [0, 0] width 0 height 0
click at [99, 137] on use at bounding box center [96, 137] width 5 height 5
click at [0, 0] on input "file" at bounding box center [0, 0] width 0 height 0
click at [313, 181] on button "تأكيد" at bounding box center [308, 181] width 28 height 15
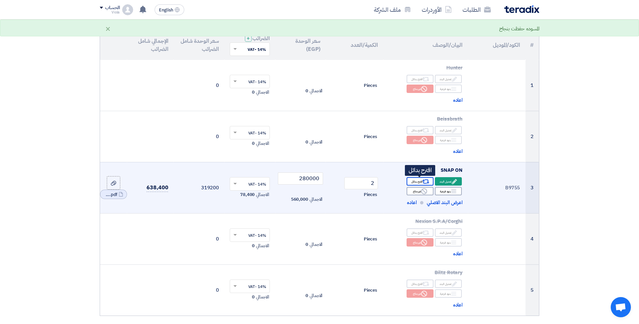
click at [419, 178] on div "Alternative اقترح بدائل" at bounding box center [420, 181] width 27 height 8
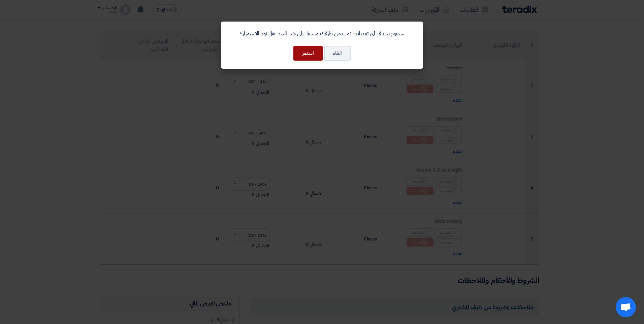
click at [313, 55] on button "استمر" at bounding box center [307, 53] width 29 height 15
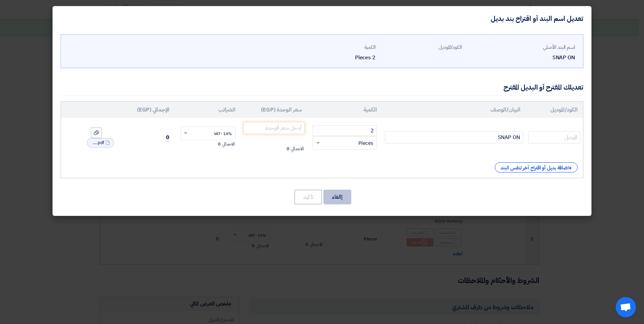
click at [343, 197] on button "إالغاء" at bounding box center [337, 197] width 28 height 15
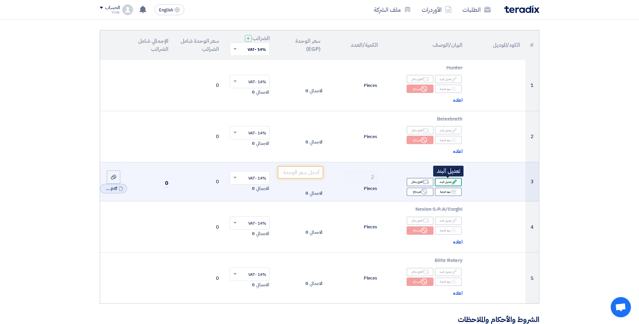
click at [446, 181] on div "Edit تعديل البند" at bounding box center [448, 182] width 27 height 8
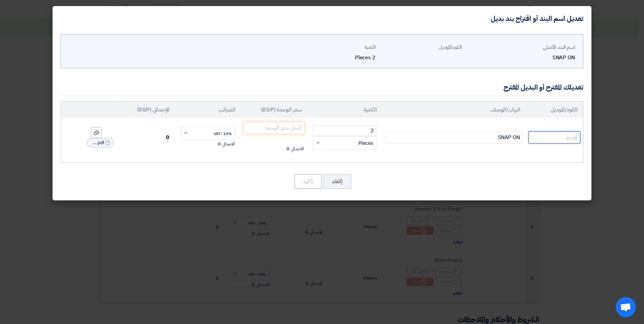
click at [545, 137] on input "text" at bounding box center [554, 137] width 52 height 12
type input "b"
type input "B9755"
click at [291, 127] on input "number" at bounding box center [274, 128] width 61 height 12
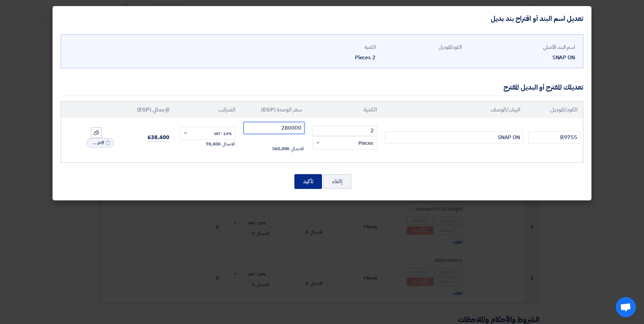
type input "280000"
click at [306, 178] on button "تأكيد" at bounding box center [308, 181] width 28 height 15
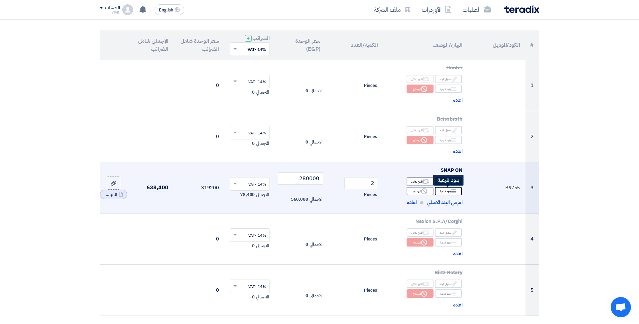
click at [454, 192] on icon "Breakdown" at bounding box center [454, 191] width 6 height 6
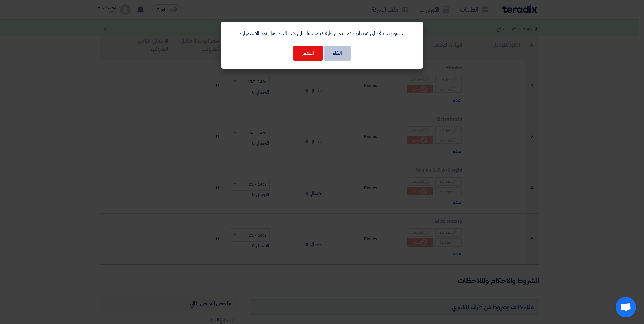
click at [334, 51] on button "الغاء" at bounding box center [337, 53] width 27 height 15
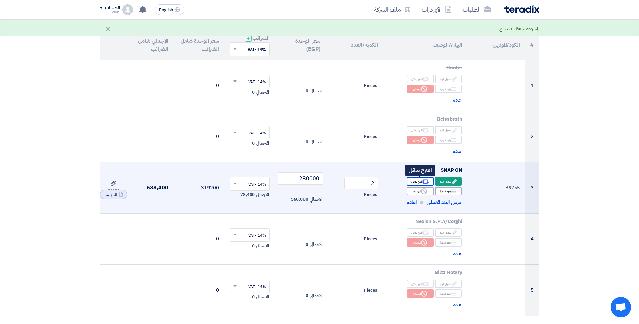
click at [412, 180] on div "Alternative اقترح بدائل" at bounding box center [420, 181] width 27 height 8
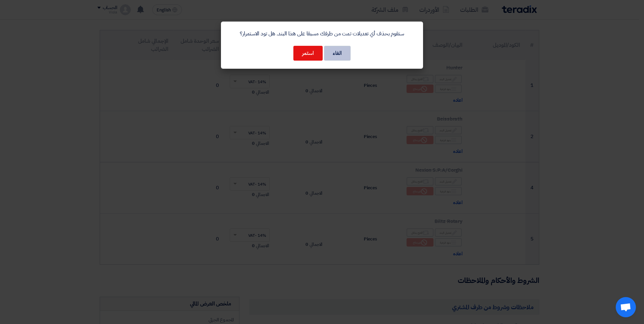
click at [331, 52] on button "الغاء" at bounding box center [337, 53] width 27 height 15
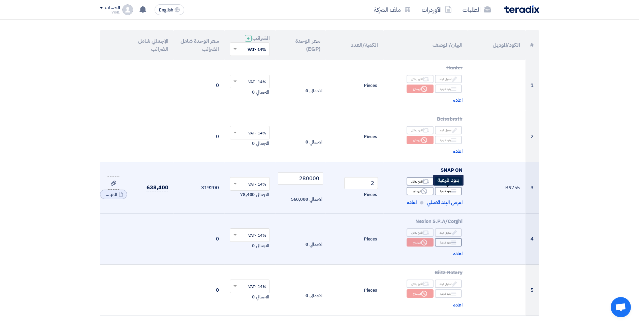
click at [448, 189] on div "Breakdown بنود فرعية" at bounding box center [448, 191] width 27 height 8
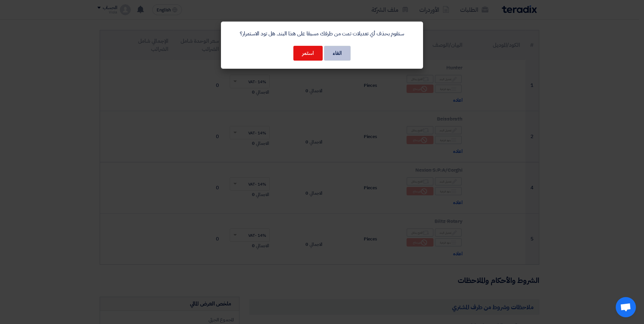
click at [333, 51] on button "الغاء" at bounding box center [337, 53] width 27 height 15
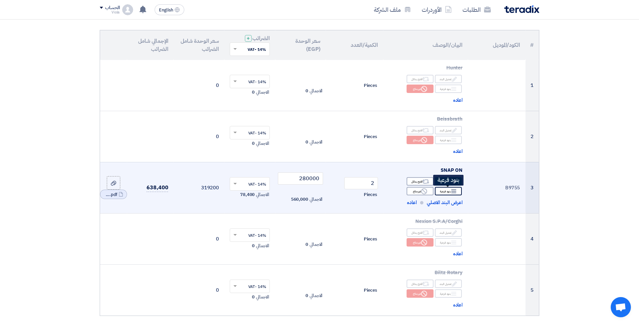
click at [459, 190] on div "Breakdown بنود فرعية" at bounding box center [448, 191] width 27 height 8
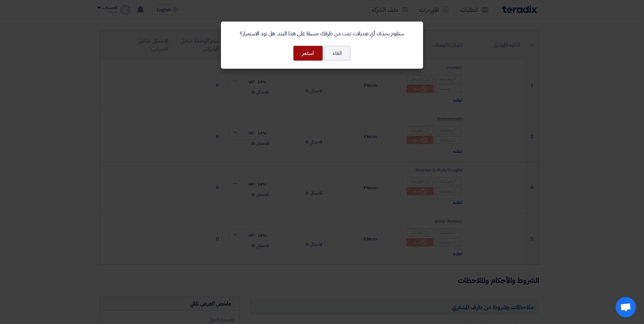
click at [305, 49] on button "استمر" at bounding box center [307, 53] width 29 height 15
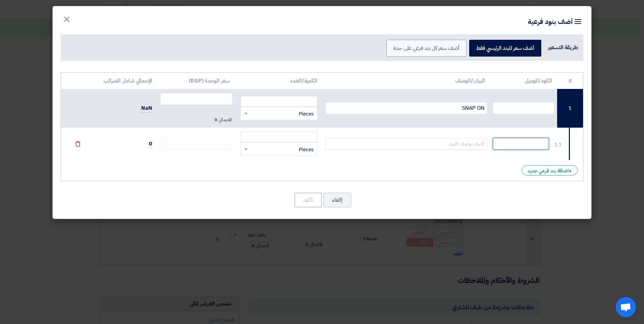
click at [535, 146] on input "text" at bounding box center [521, 144] width 56 height 12
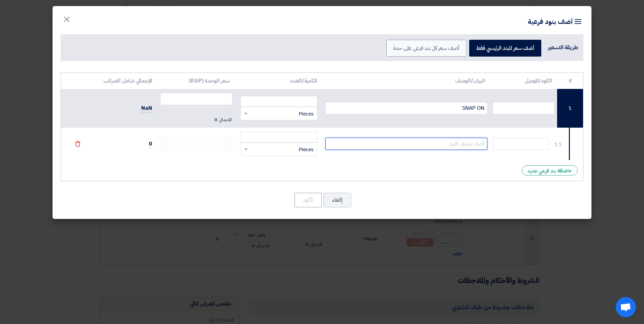
click at [464, 144] on input "text" at bounding box center [406, 144] width 162 height 12
type input "s"
click at [62, 18] on button "×" at bounding box center [66, 17] width 19 height 13
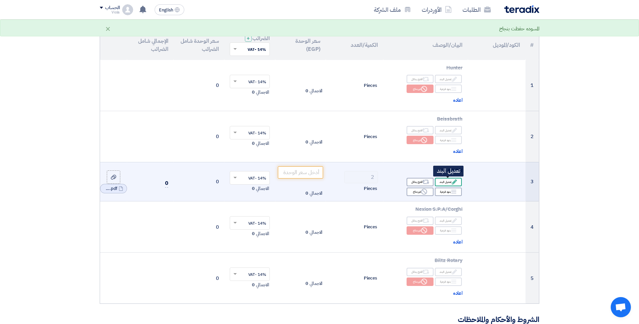
click at [450, 182] on div "Edit تعديل البند" at bounding box center [448, 182] width 27 height 8
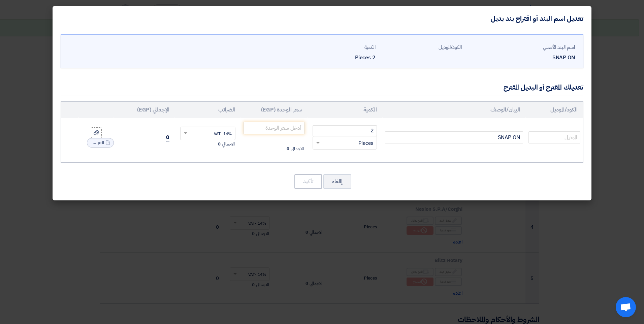
click at [109, 233] on modal-container "تعديل اسم البند أو اقتراح بند بديل اسم البند الأصلي SNAP ON الكود/الموديل 2" at bounding box center [322, 162] width 644 height 324
click at [38, 22] on modal-container "تعديل اسم البند أو اقتراح بند بديل اسم البند الأصلي SNAP ON الكود/الموديل 2" at bounding box center [322, 162] width 644 height 324
click at [634, 163] on modal-container "تعديل اسم البند أو اقتراح بند بديل اسم البند الأصلي SNAP ON الكود/الموديل 2" at bounding box center [322, 162] width 644 height 324
click at [621, 263] on modal-container "تعديل اسم البند أو اقتراح بند بديل اسم البند الأصلي SNAP ON الكود/الموديل 2" at bounding box center [322, 162] width 644 height 324
click at [334, 183] on button "إالغاء" at bounding box center [337, 181] width 28 height 15
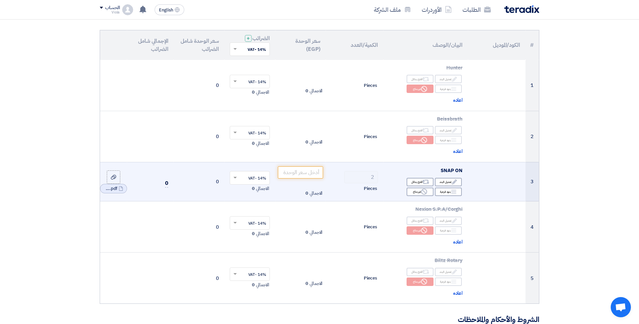
click at [478, 182] on td at bounding box center [497, 181] width 58 height 39
click at [427, 182] on icon "Alternative" at bounding box center [425, 182] width 7 height 7
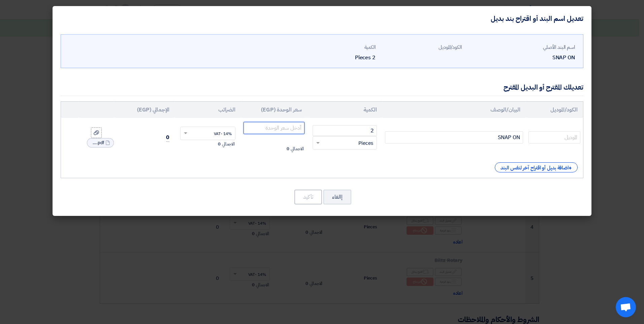
click at [271, 124] on input "number" at bounding box center [274, 128] width 61 height 12
type input "8"
type input "280000"
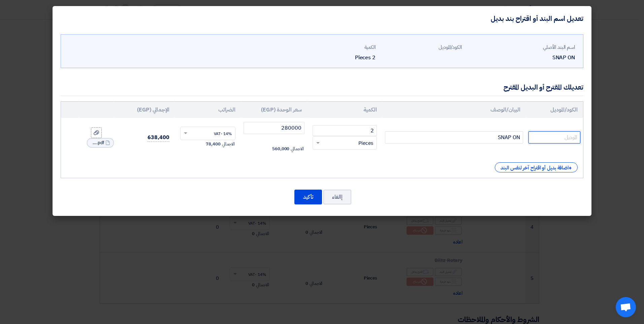
click at [547, 137] on input "text" at bounding box center [554, 137] width 52 height 12
type input "b"
type input "B9755"
click at [315, 197] on button "تأكيد" at bounding box center [308, 197] width 28 height 15
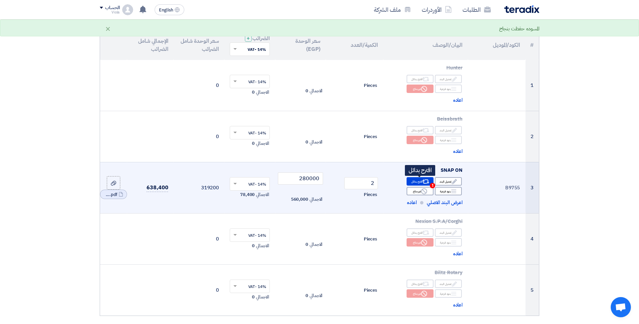
click at [433, 185] on span "1" at bounding box center [432, 185] width 5 height 5
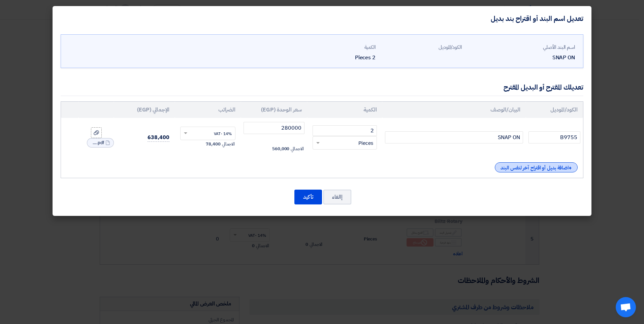
click at [512, 169] on div "+ اضافة بديل أو اقتراح آخر لنفس البند" at bounding box center [536, 167] width 83 height 10
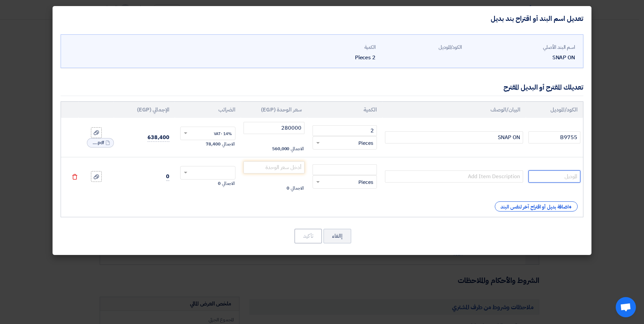
click at [552, 172] on input "text" at bounding box center [554, 176] width 52 height 12
type input "b"
type input "B200S"
click at [474, 176] on input "text" at bounding box center [454, 176] width 138 height 12
type input "SNAP ON"
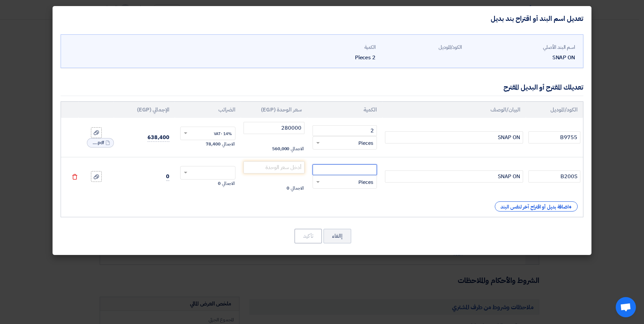
click at [344, 168] on input "number" at bounding box center [345, 169] width 64 height 11
type input "2"
click at [277, 168] on input "number" at bounding box center [274, 167] width 61 height 12
paste input "345971"
click at [220, 177] on input "text" at bounding box center [212, 173] width 41 height 11
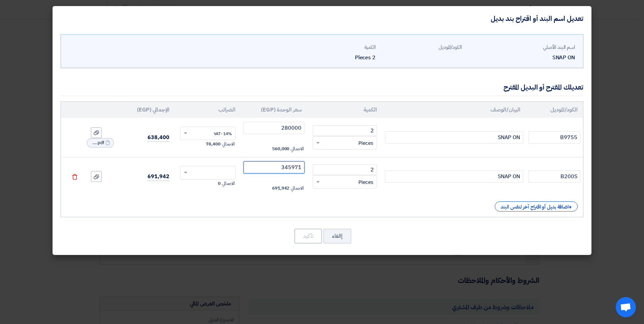
type input "345971"
click at [230, 184] on span "14% -VAT" at bounding box center [223, 185] width 18 height 6
click at [97, 174] on use at bounding box center [96, 176] width 5 height 5
click at [0, 0] on input "file" at bounding box center [0, 0] width 0 height 0
click at [311, 238] on button "تأكيد" at bounding box center [308, 236] width 28 height 15
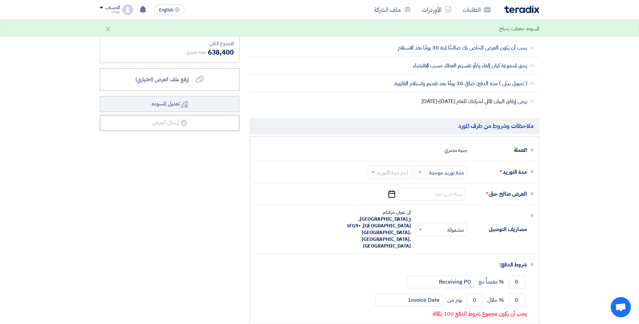
scroll to position [505, 0]
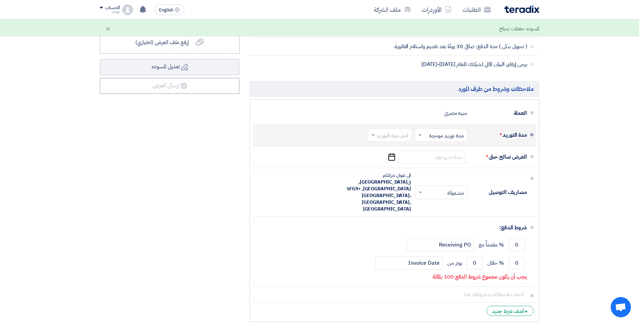
click at [384, 135] on input "text" at bounding box center [388, 136] width 41 height 10
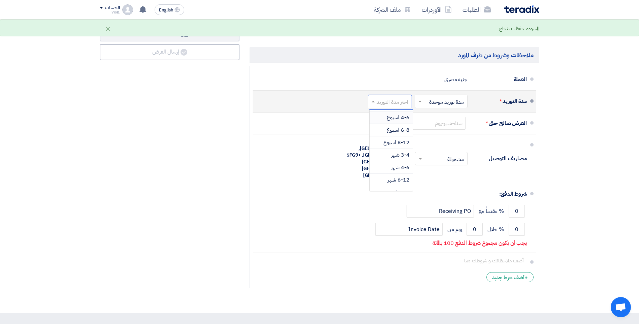
scroll to position [56, 0]
click at [402, 148] on span "3-4 شهر" at bounding box center [400, 147] width 19 height 8
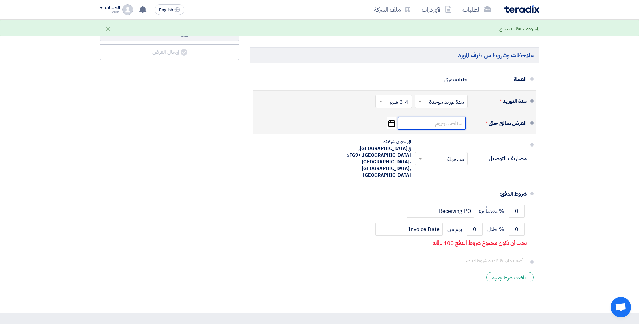
click at [446, 126] on input at bounding box center [431, 123] width 67 height 13
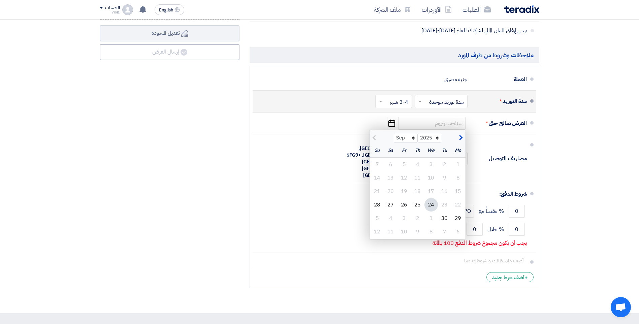
click at [422, 101] on span at bounding box center [419, 101] width 8 height 7
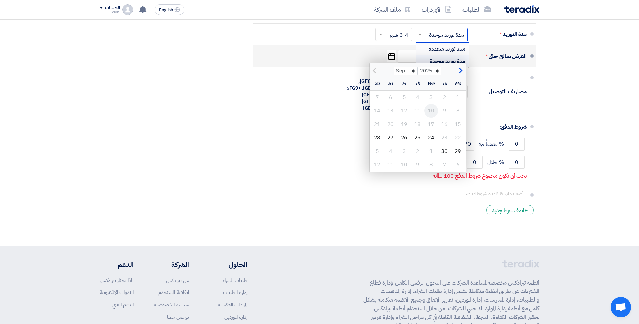
scroll to position [606, 0]
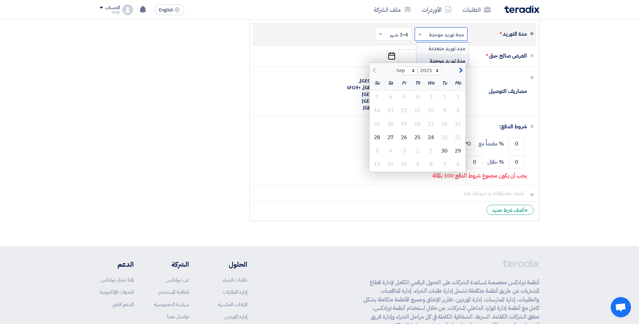
click at [437, 48] on span "مدد توريد متعددة" at bounding box center [447, 48] width 36 height 8
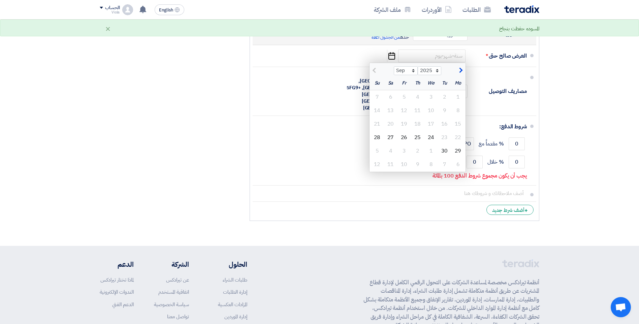
click at [418, 34] on span at bounding box center [418, 34] width 3 height 2
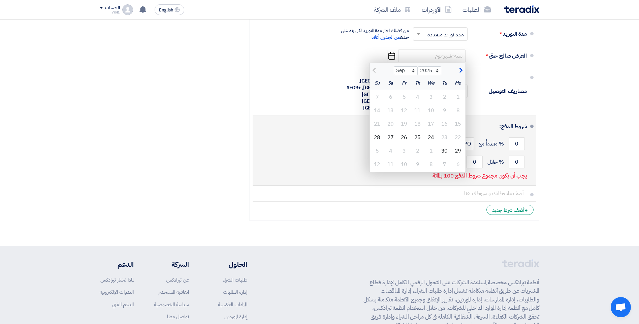
click at [322, 167] on div "شروط الدفع: 0 % مقدماً مع Receiving PO 0 % خلال 0" at bounding box center [392, 151] width 269 height 64
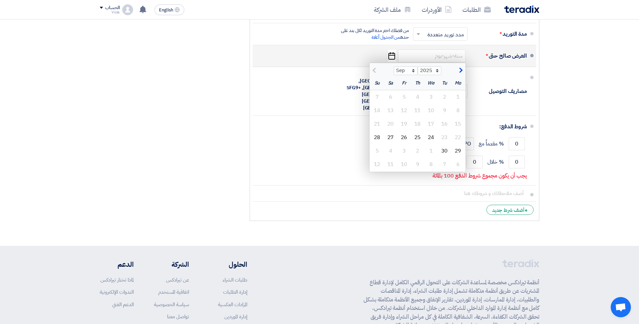
click at [458, 69] on span "button" at bounding box center [460, 70] width 4 height 7
select select "10"
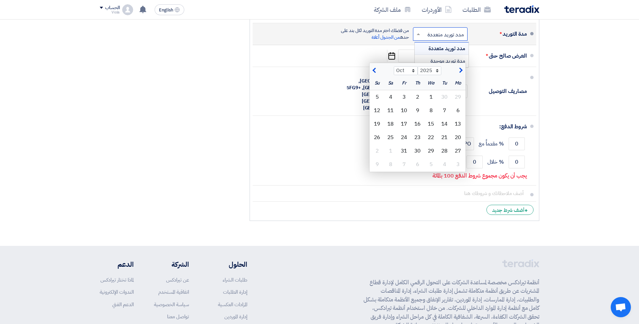
click at [427, 39] on input "text" at bounding box center [438, 35] width 51 height 10
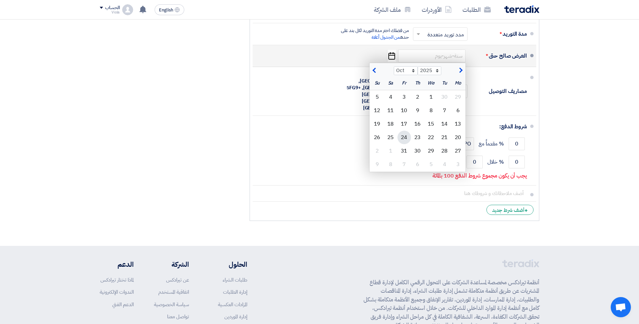
click at [407, 137] on div "24" at bounding box center [403, 137] width 13 height 13
type input "10/24/2025"
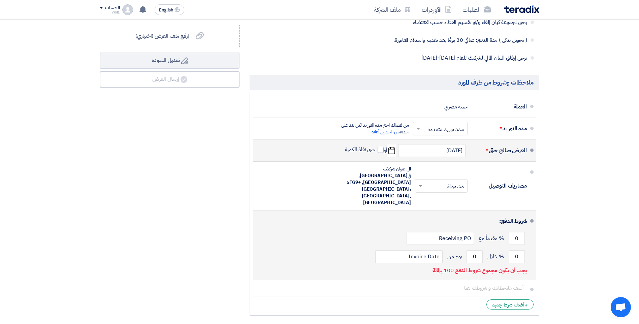
scroll to position [505, 0]
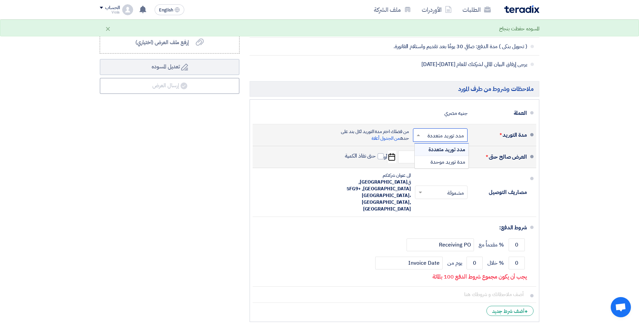
click at [428, 135] on input "text" at bounding box center [438, 136] width 51 height 10
click at [434, 160] on span "مدة توريد موحدة" at bounding box center [447, 162] width 35 height 8
click at [408, 137] on input "text" at bounding box center [392, 136] width 33 height 10
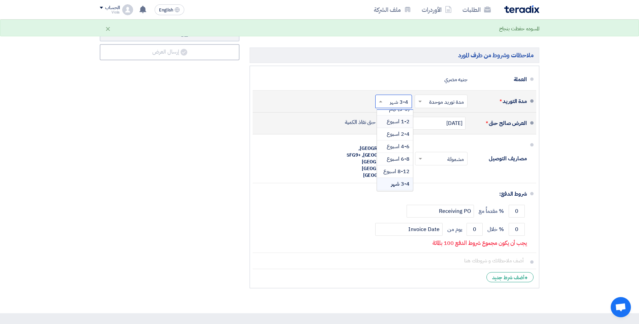
scroll to position [34, 0]
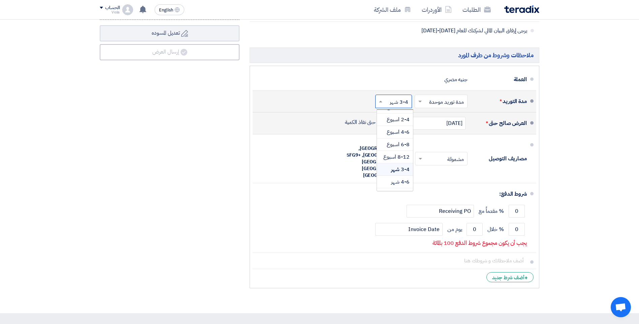
click at [398, 170] on span "3-4 شهر" at bounding box center [400, 169] width 19 height 8
click at [380, 122] on span at bounding box center [381, 123] width 6 height 6
click at [376, 122] on input "حتى نفاذ الكمية" at bounding box center [360, 125] width 32 height 13
checkbox input "true"
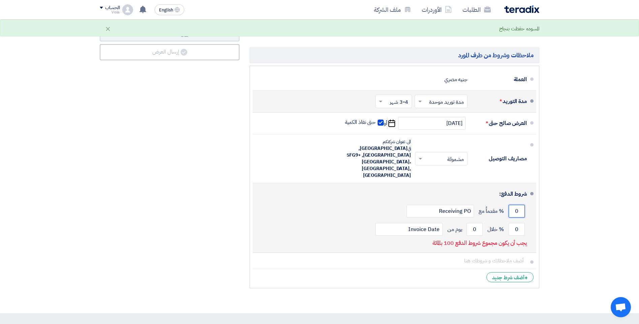
drag, startPoint x: 519, startPoint y: 194, endPoint x: 514, endPoint y: 196, distance: 5.0
click at [514, 205] on input "0" at bounding box center [517, 211] width 16 height 13
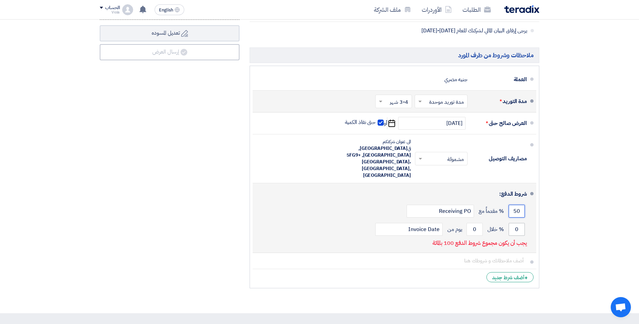
type input "50"
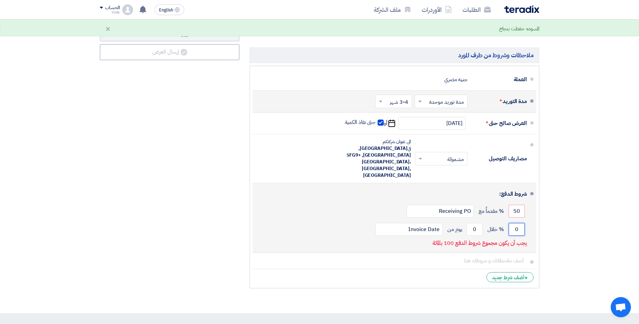
drag, startPoint x: 521, startPoint y: 218, endPoint x: 514, endPoint y: 215, distance: 7.9
click at [514, 223] on input "0" at bounding box center [517, 229] width 16 height 13
type input "50"
drag, startPoint x: 478, startPoint y: 216, endPoint x: 472, endPoint y: 216, distance: 6.1
click at [472, 223] on input "0" at bounding box center [474, 229] width 16 height 13
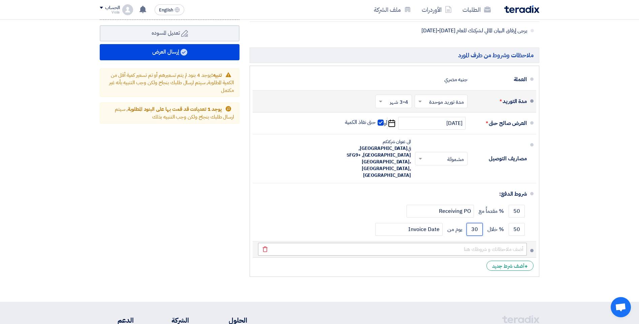
type input "30"
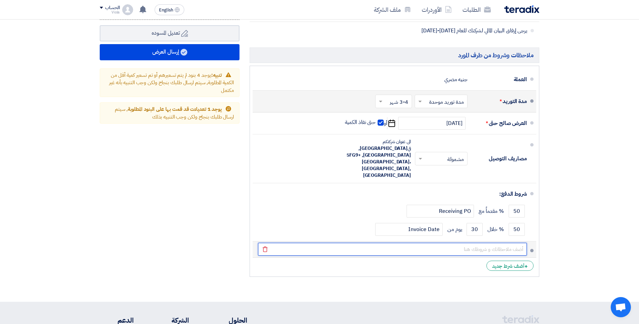
click at [468, 243] on input "text" at bounding box center [392, 249] width 269 height 13
paste input "Prices according to the currency rate today in CBE, and changes in this rate at…"
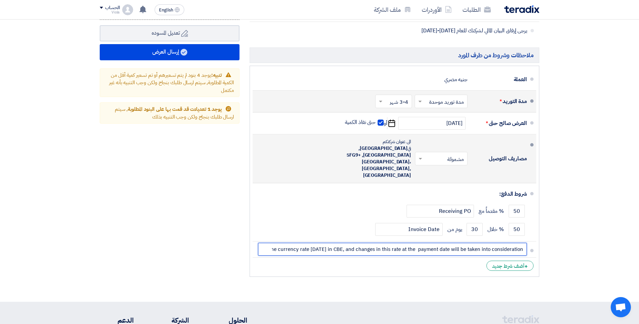
scroll to position [0, -40]
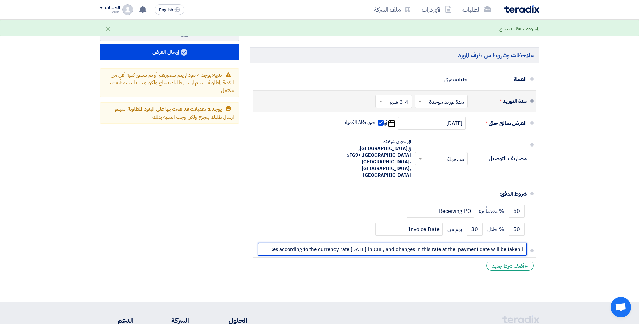
type input "Prices according to the currency rate today in CBE, and changes in this rate at…"
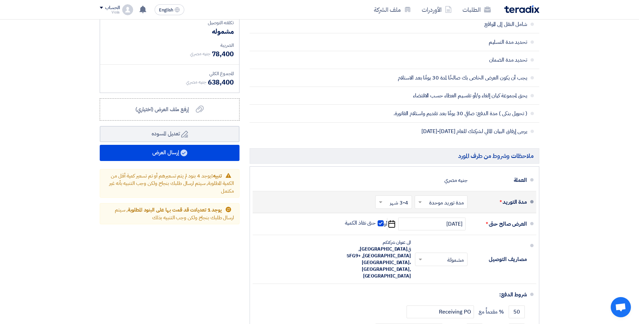
scroll to position [438, 0]
click at [201, 109] on icon "إرفع ملف العرض (اختياري)" at bounding box center [200, 109] width 8 height 8
click at [0, 0] on input "إرفع ملف العرض (اختياري) إرفع ملف العرض (اختياري)" at bounding box center [0, 0] width 0 height 0
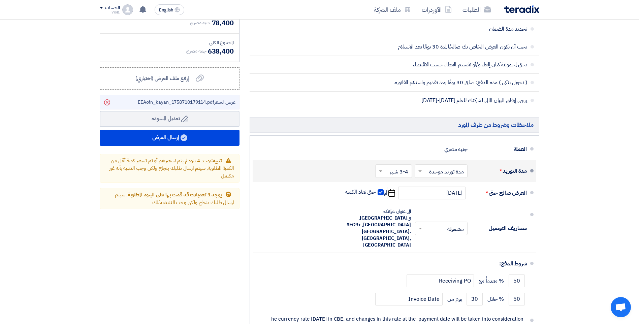
scroll to position [472, 0]
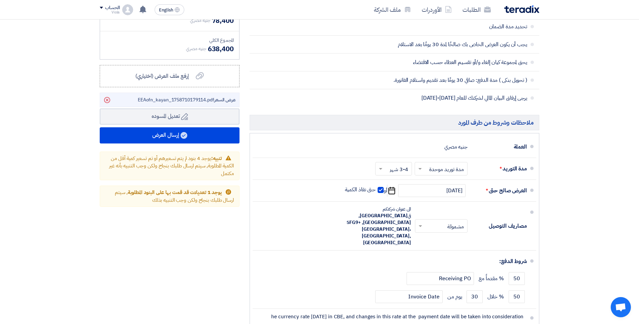
click at [390, 170] on input "text" at bounding box center [392, 169] width 33 height 10
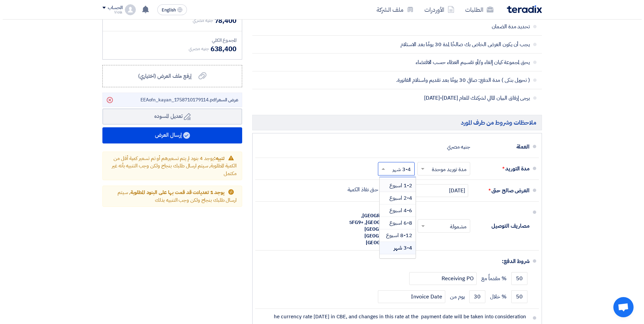
scroll to position [0, 0]
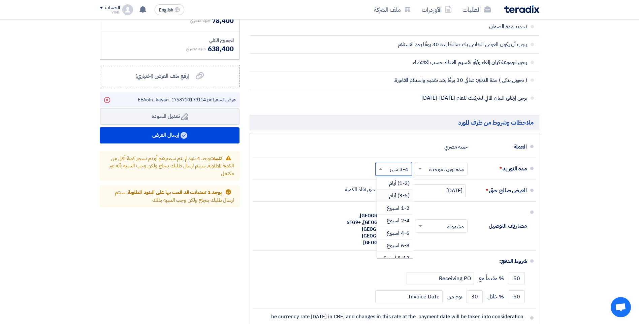
click at [403, 196] on span "(3-5) أيام" at bounding box center [399, 196] width 21 height 8
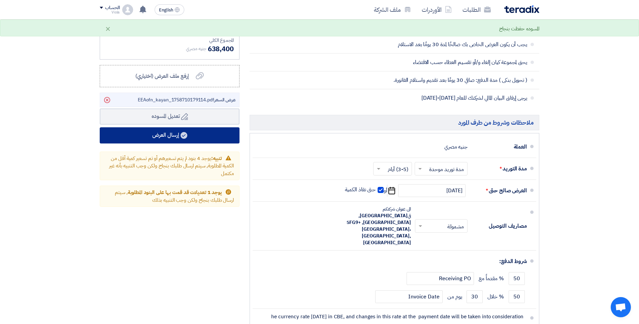
click at [197, 132] on button "إرسال العرض" at bounding box center [170, 135] width 140 height 16
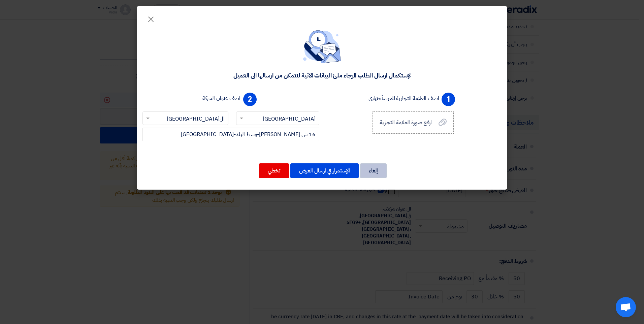
click at [383, 165] on button "إلغاء" at bounding box center [373, 170] width 27 height 15
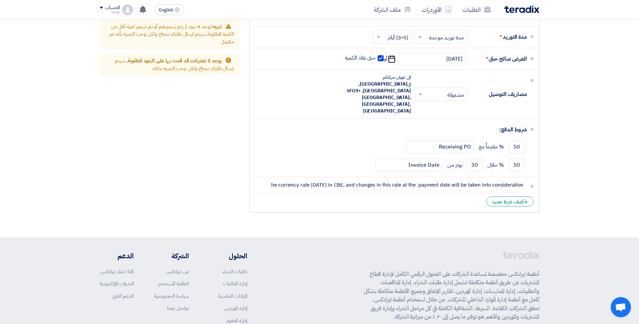
scroll to position [606, 0]
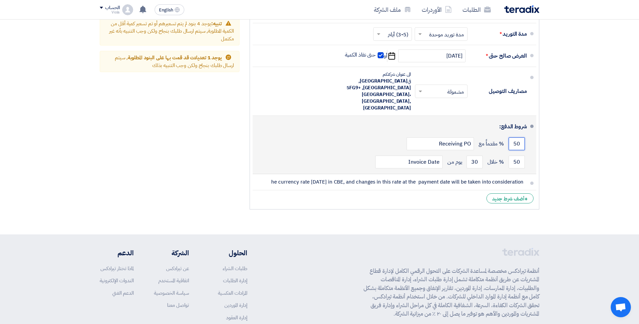
drag, startPoint x: 513, startPoint y: 132, endPoint x: 520, endPoint y: 130, distance: 7.6
click at [520, 137] on input "50" at bounding box center [517, 143] width 16 height 13
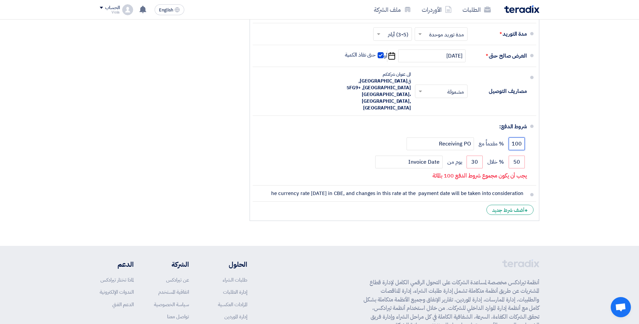
type input "100"
click at [542, 161] on div "ملاحظات وشروط من طرف المشتري سعر الوحدة لكل عنصر/نشاط شامل النقل إلى المواقع تح…" at bounding box center [395, 16] width 300 height 415
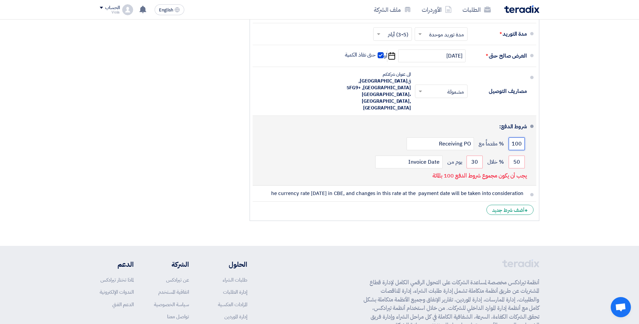
click at [518, 137] on input "100" at bounding box center [517, 143] width 16 height 13
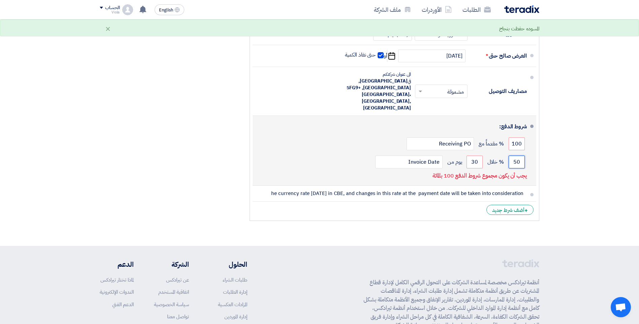
click at [520, 156] on input "50" at bounding box center [517, 162] width 16 height 13
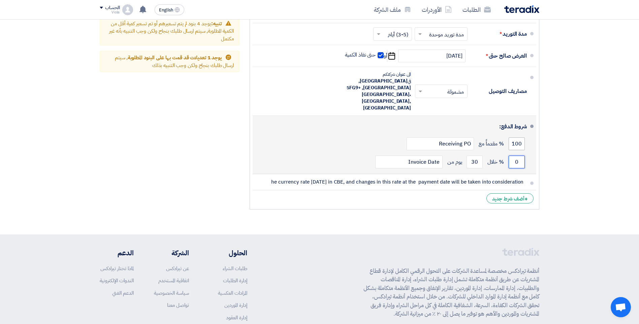
type input "0"
click at [517, 137] on input "100" at bounding box center [517, 143] width 16 height 13
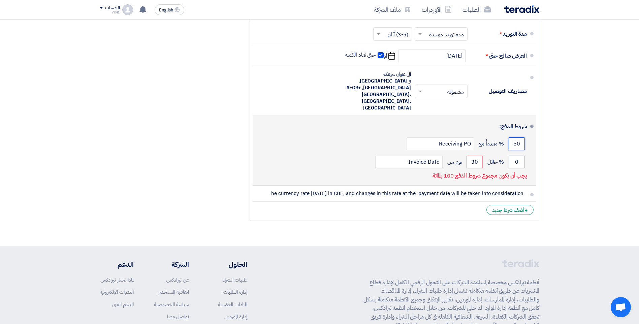
type input "50"
drag, startPoint x: 515, startPoint y: 149, endPoint x: 519, endPoint y: 148, distance: 4.4
click at [519, 156] on input "0" at bounding box center [517, 162] width 16 height 13
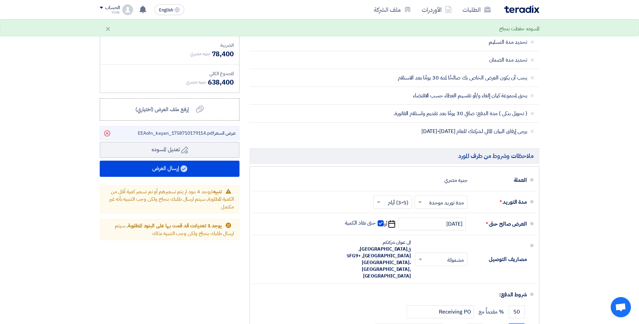
scroll to position [438, 0]
type input "50"
click at [176, 169] on button "إرسال العرض" at bounding box center [170, 169] width 140 height 16
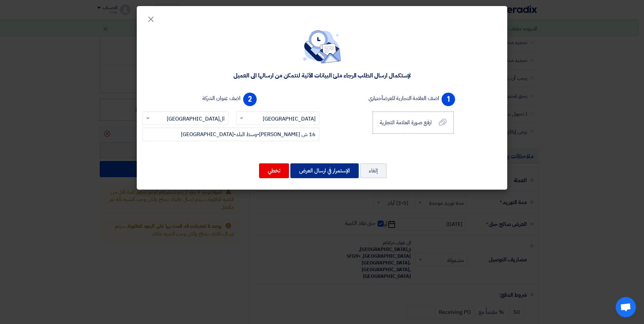
click at [345, 173] on button "الإستمرار في ارسال العرض" at bounding box center [324, 170] width 68 height 15
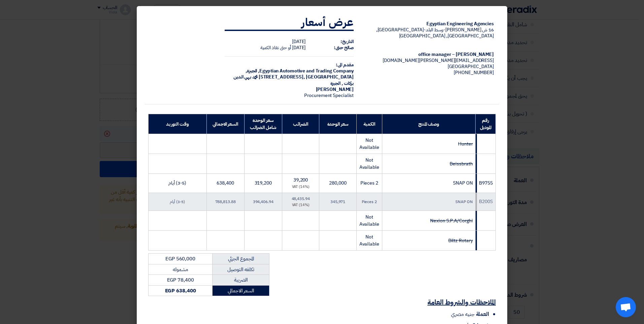
click at [56, 174] on modal-container "Egyptian Engineering Agencies 16 ش نجيب الريحانى-وسط البلد-القاهرة, القاهرة, Eg…" at bounding box center [322, 162] width 644 height 324
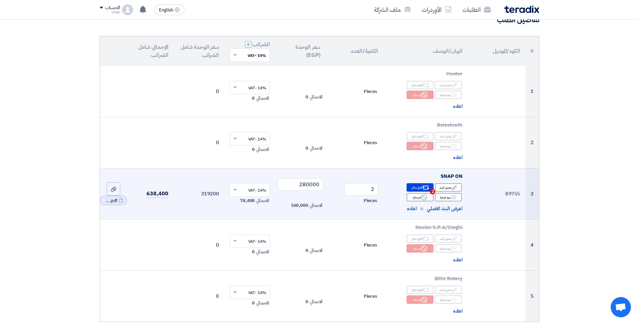
scroll to position [0, 0]
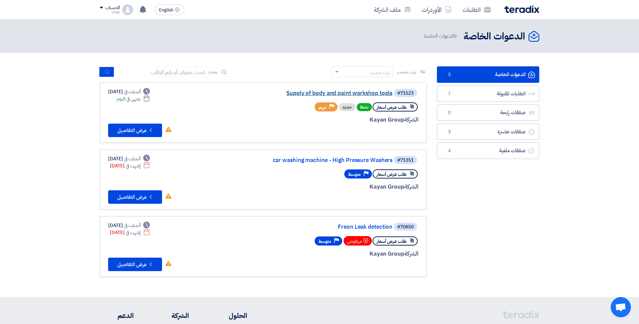
click at [335, 94] on link "Supply of body and paint workshop tools" at bounding box center [325, 93] width 135 height 6
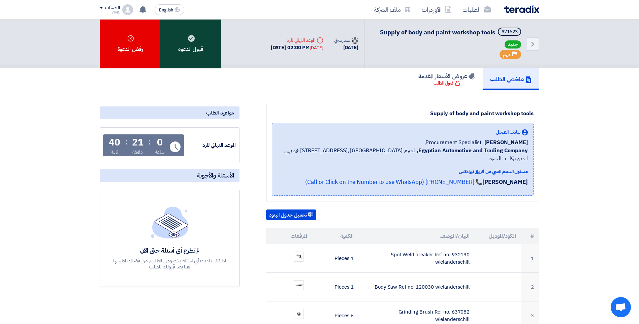
click at [185, 35] on div "قبول الدعوه" at bounding box center [190, 44] width 61 height 49
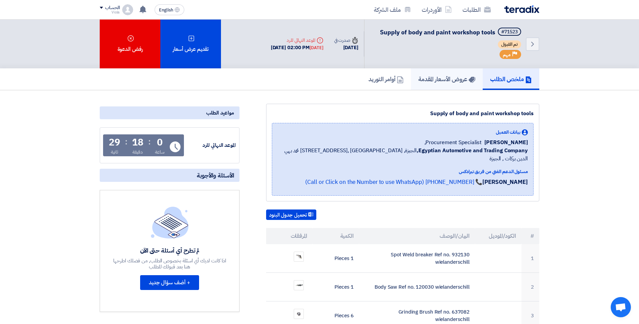
click at [450, 78] on h5 "عروض الأسعار المقدمة" at bounding box center [446, 79] width 57 height 8
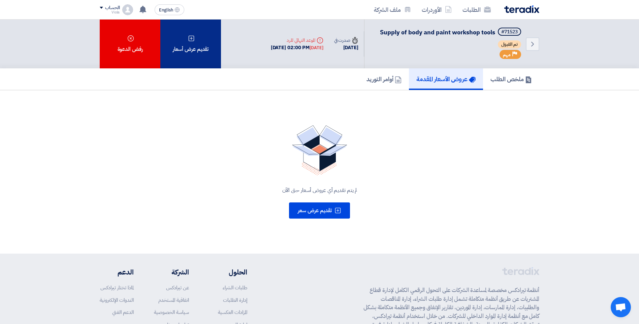
click at [196, 39] on div "تقديم عرض أسعار" at bounding box center [190, 44] width 61 height 49
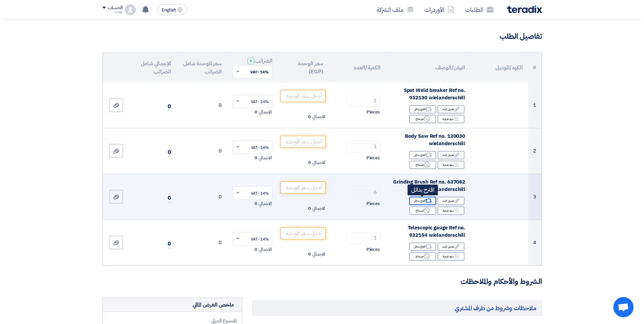
scroll to position [34, 0]
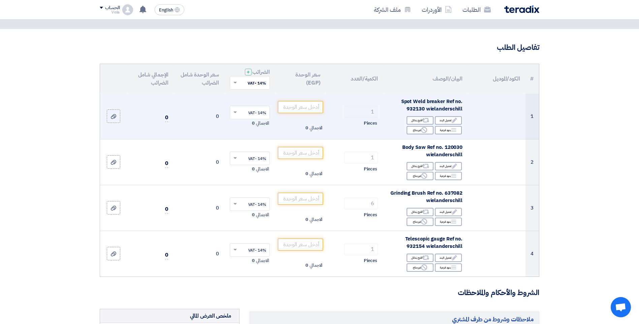
click at [490, 120] on td at bounding box center [497, 117] width 58 height 46
click at [502, 110] on td at bounding box center [497, 117] width 58 height 46
click at [509, 109] on td at bounding box center [497, 117] width 58 height 46
click at [509, 103] on td at bounding box center [497, 117] width 58 height 46
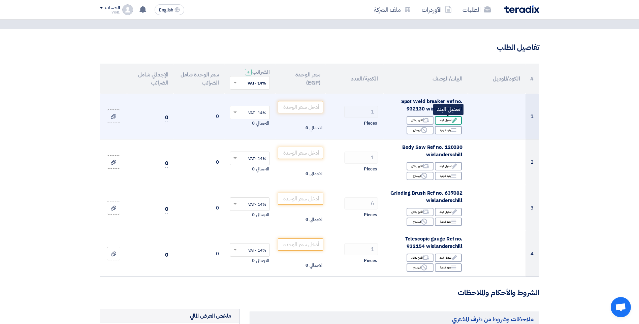
click at [454, 119] on icon "Edit" at bounding box center [454, 120] width 6 height 6
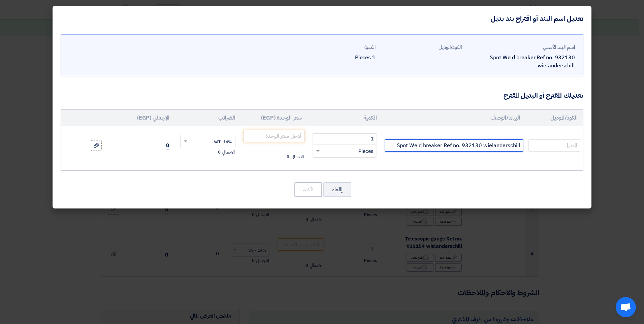
click at [516, 143] on input "Spot Weld breaker Ref no. 932130 wielanderschill" at bounding box center [454, 145] width 138 height 12
drag, startPoint x: 392, startPoint y: 147, endPoint x: 532, endPoint y: 141, distance: 139.9
click at [532, 141] on tr "Spot Weld breaker Ref no. 932130 wielanderschill 1 RFQ_STEP1.ITEMS.2.TYPE_PLACE…" at bounding box center [322, 145] width 522 height 39
click at [36, 39] on modal-container "تعديل اسم البند أو اقتراح بند بديل اسم البند الأصلي Spot Weld breaker Ref no. 9…" at bounding box center [322, 162] width 644 height 324
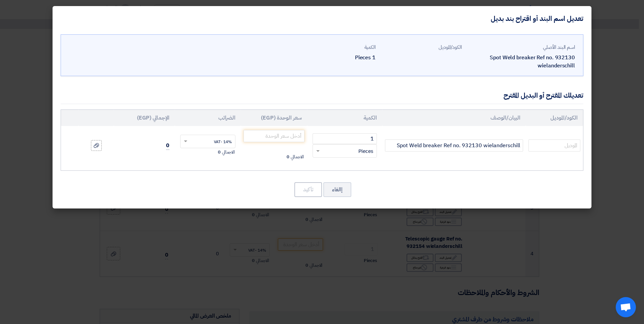
click at [610, 121] on modal-container "تعديل اسم البند أو اقتراح بند بديل اسم البند الأصلي Spot Weld breaker Ref no. 9…" at bounding box center [322, 162] width 644 height 324
click at [63, 281] on modal-container "تعديل اسم البند أو اقتراح بند بديل اسم البند الأصلي Spot Weld breaker Ref no. 9…" at bounding box center [322, 162] width 644 height 324
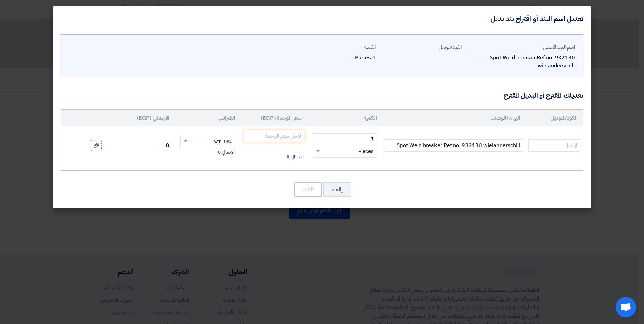
click at [598, 251] on modal-container "تعديل اسم البند أو اقتراح بند بديل اسم البند الأصلي Spot Weld breaker Ref no. 9…" at bounding box center [322, 162] width 644 height 324
click at [598, 24] on modal-container "تعديل اسم البند أو اقتراح بند بديل اسم البند الأصلي Spot Weld breaker Ref no. 9…" at bounding box center [322, 162] width 644 height 324
click at [22, 143] on modal-container "تعديل اسم البند أو اقتراح بند بديل اسم البند الأصلي Spot Weld breaker Ref no. 9…" at bounding box center [322, 162] width 644 height 324
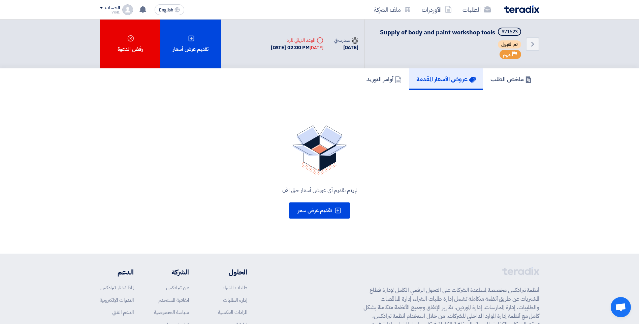
click at [304, 44] on div "24 Sep, 2025 02:00 PM Today" at bounding box center [297, 48] width 53 height 8
click at [310, 46] on div "[DATE]" at bounding box center [316, 47] width 13 height 7
click at [286, 38] on div "Deadline الموعد النهائي للرد" at bounding box center [297, 40] width 53 height 7
click at [309, 43] on div "Deadline الموعد النهائي للرد" at bounding box center [297, 40] width 53 height 7
click at [317, 39] on icon "Deadline" at bounding box center [320, 40] width 7 height 7
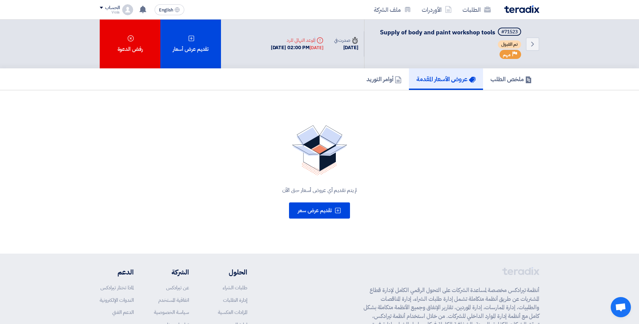
click at [317, 39] on icon "Deadline" at bounding box center [320, 40] width 7 height 7
drag, startPoint x: 313, startPoint y: 39, endPoint x: 288, endPoint y: 45, distance: 25.7
click at [278, 46] on div "24 Sep, 2025 02:00 PM Today" at bounding box center [297, 48] width 53 height 8
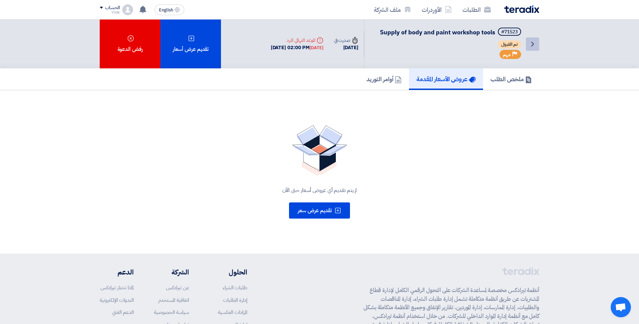
click at [535, 44] on icon "Back" at bounding box center [532, 44] width 8 height 8
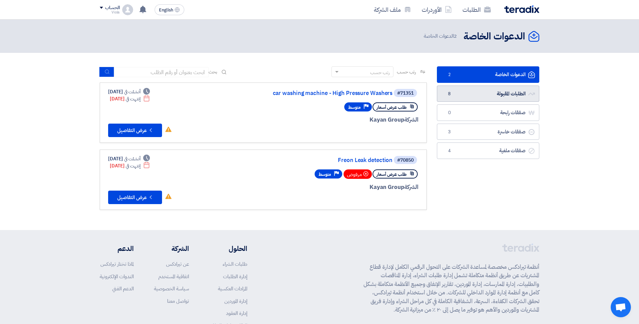
click at [475, 95] on link "الطلبات المقبولة الطلبات المقبولة 8" at bounding box center [488, 94] width 102 height 17
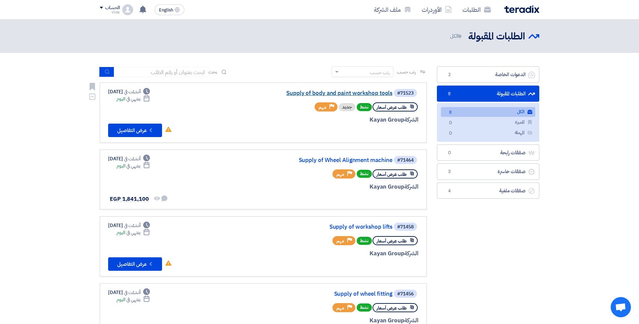
click at [341, 91] on link "Supply of body and paint workshop tools" at bounding box center [325, 93] width 135 height 6
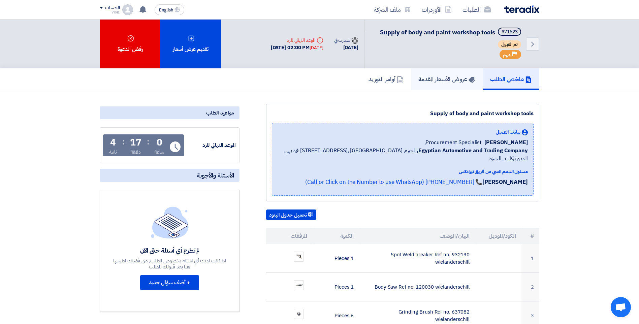
click at [449, 83] on h5 "عروض الأسعار المقدمة" at bounding box center [446, 79] width 57 height 8
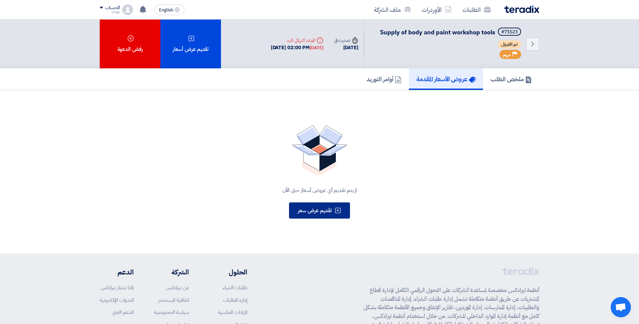
click at [335, 212] on icon at bounding box center [337, 210] width 7 height 7
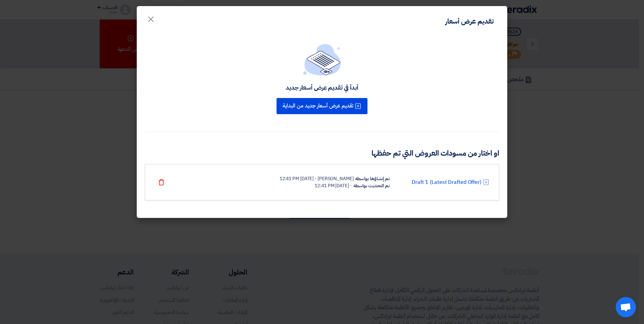
click at [373, 181] on div "تم إنشاؤها بواسطة" at bounding box center [372, 178] width 35 height 7
click at [425, 178] on link "Draft 1 (Latest Drafted Offer)" at bounding box center [447, 182] width 70 height 8
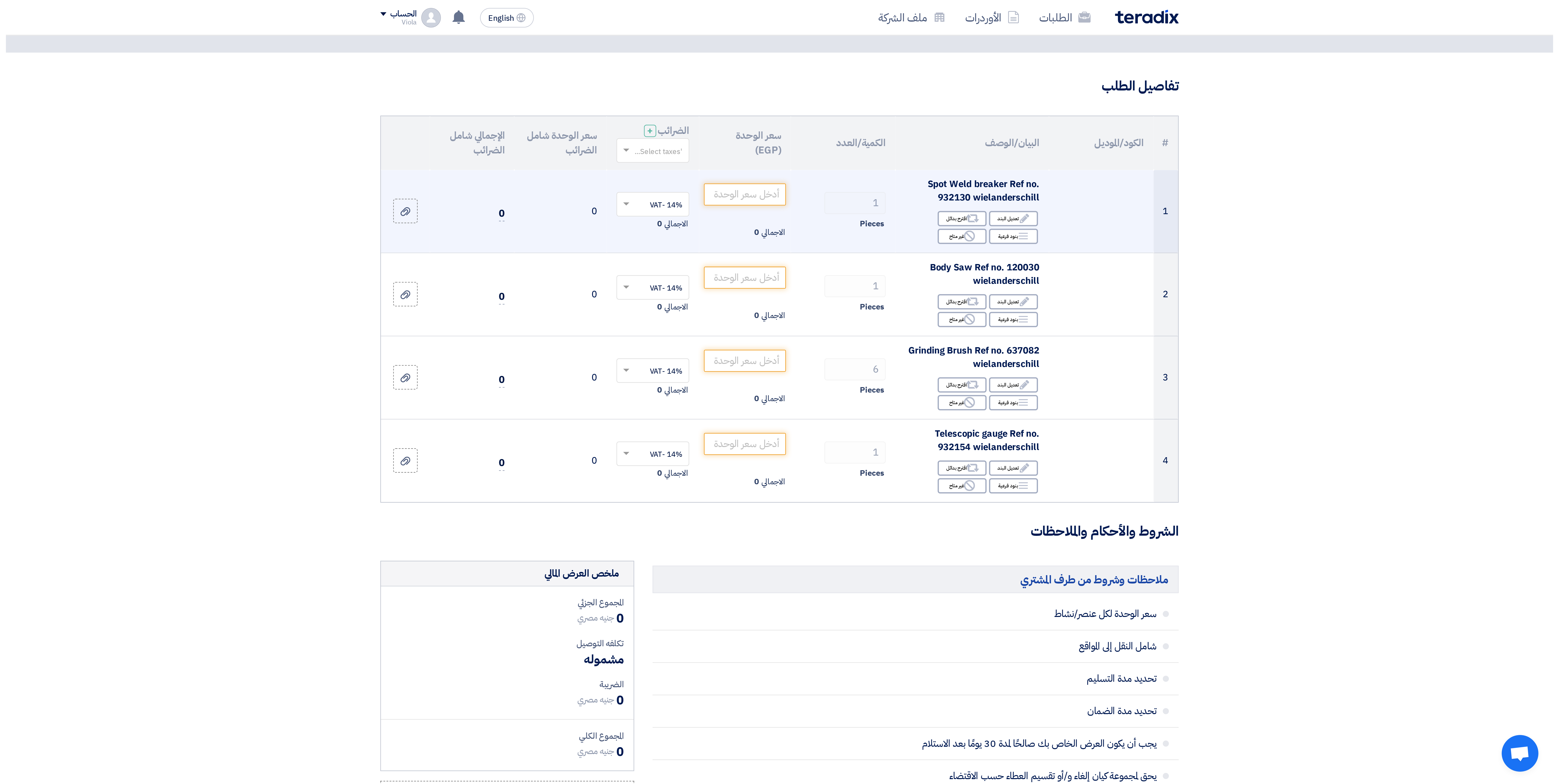
scroll to position [32, 0]
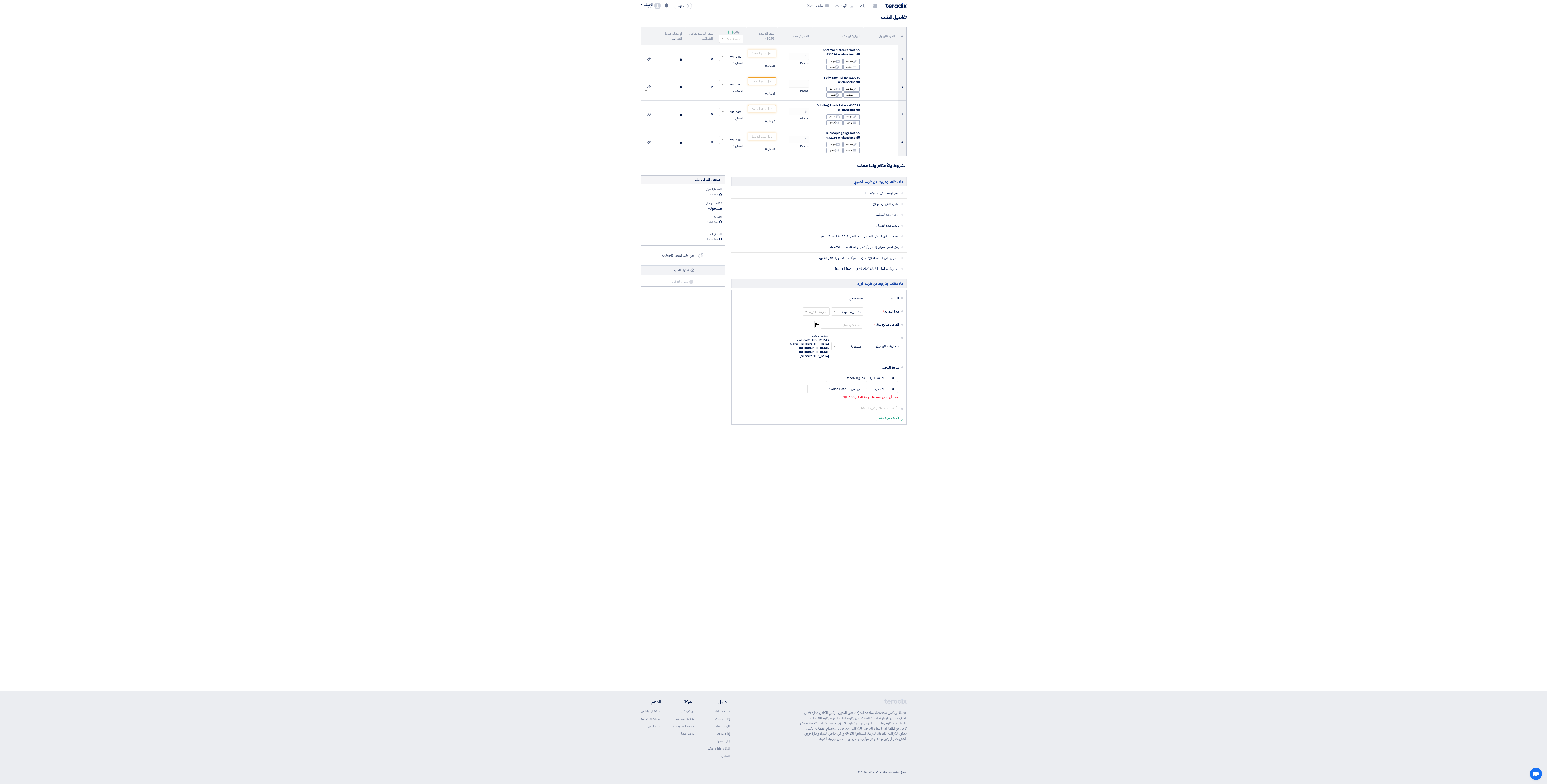
click at [387, 196] on div "Back طرح عرض سعر اضف قيمه العرض و تفاصيله تفاصيل الطلب # الكود/الموديل البيان/ا…" at bounding box center [774, 335] width 1547 height 711
click at [387, 196] on span "Open chat" at bounding box center [1536, 774] width 7 height 5
click at [387, 196] on div "Back طرح عرض سعر اضف قيمه العرض و تفاصيله تفاصيل الطلب # الكود/الموديل البيان/ا…" at bounding box center [774, 335] width 1547 height 711
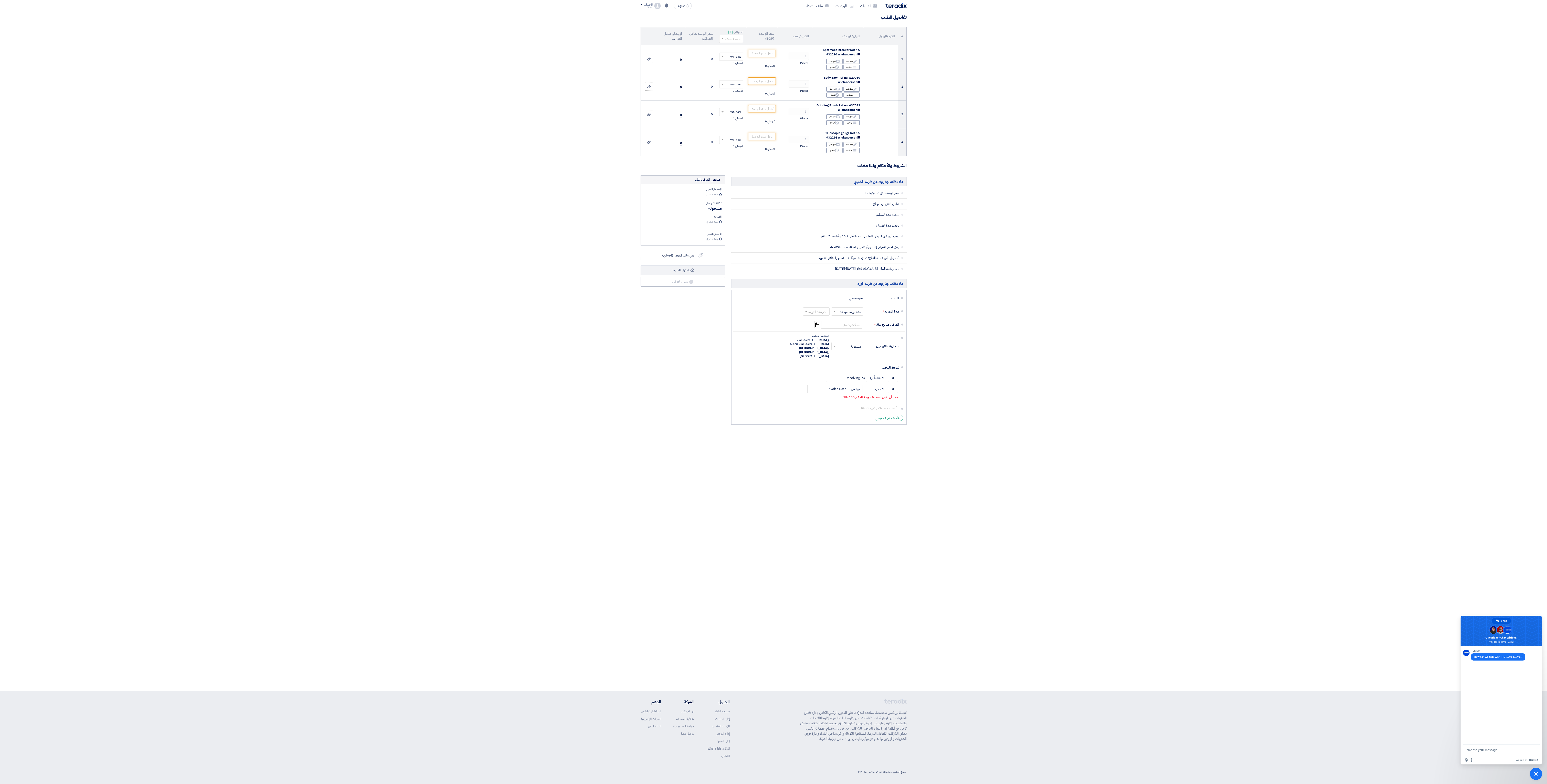
click at [387, 196] on div "Back طرح عرض سعر اضف قيمه العرض و تفاصيله تفاصيل الطلب # الكود/الموديل البيان/ا…" at bounding box center [774, 335] width 1547 height 711
click at [387, 181] on div "ملخص العرض المالي" at bounding box center [708, 180] width 25 height 5
click at [387, 117] on div "Alternative اقترح بدائل" at bounding box center [834, 117] width 16 height 5
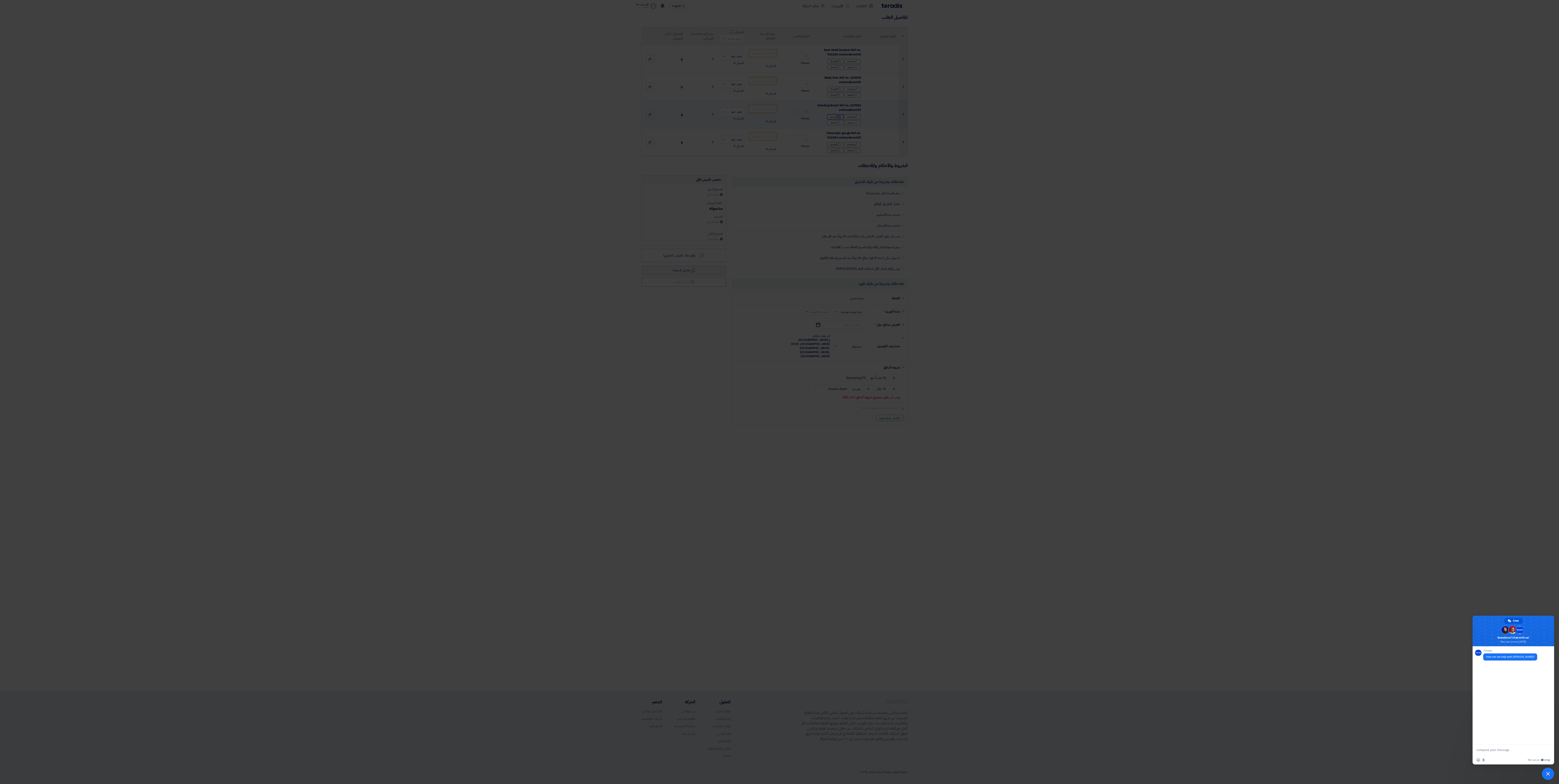
click at [387, 117] on div "اسم البند الأصلي Grinding Brush Ref no. 637082 wielanderschill الكود/الموديل ال…" at bounding box center [780, 67] width 326 height 117
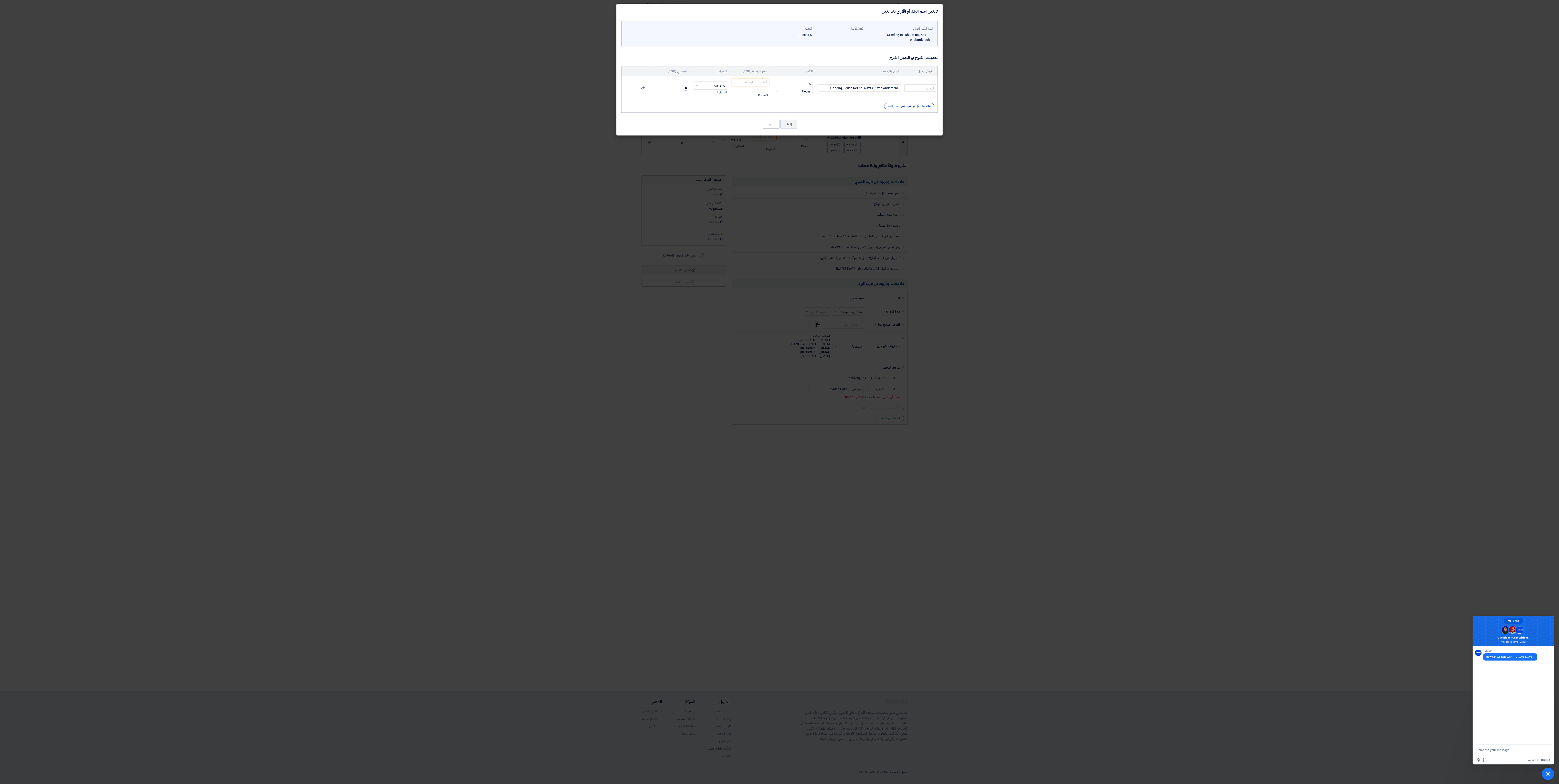
click at [387, 196] on modal-container "تعديل اسم البند أو اقتراح بند بديل اسم البند الأصلي Grinding Brush Ref no. 6370…" at bounding box center [780, 392] width 1559 height 784
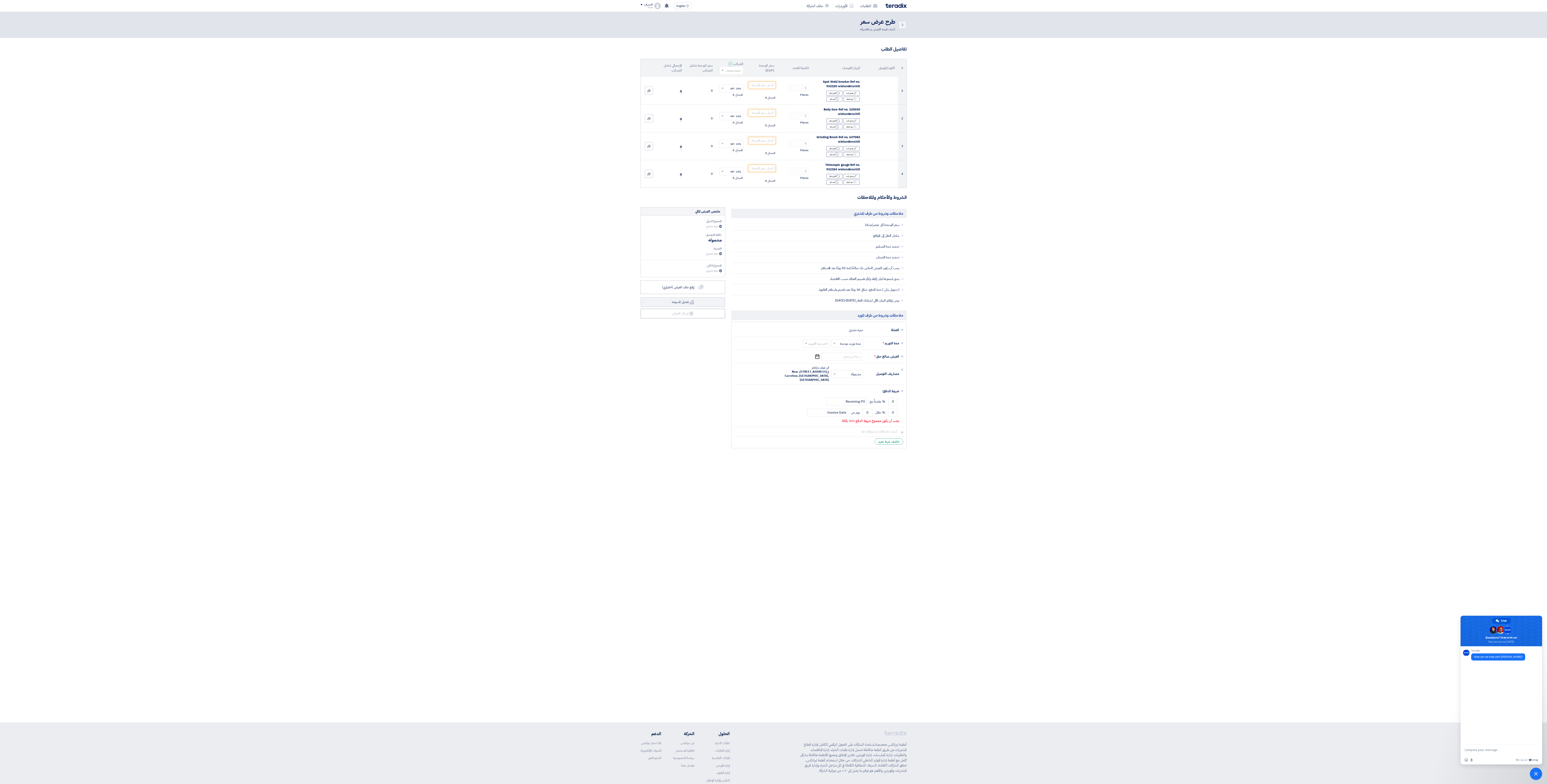
scroll to position [32, 0]
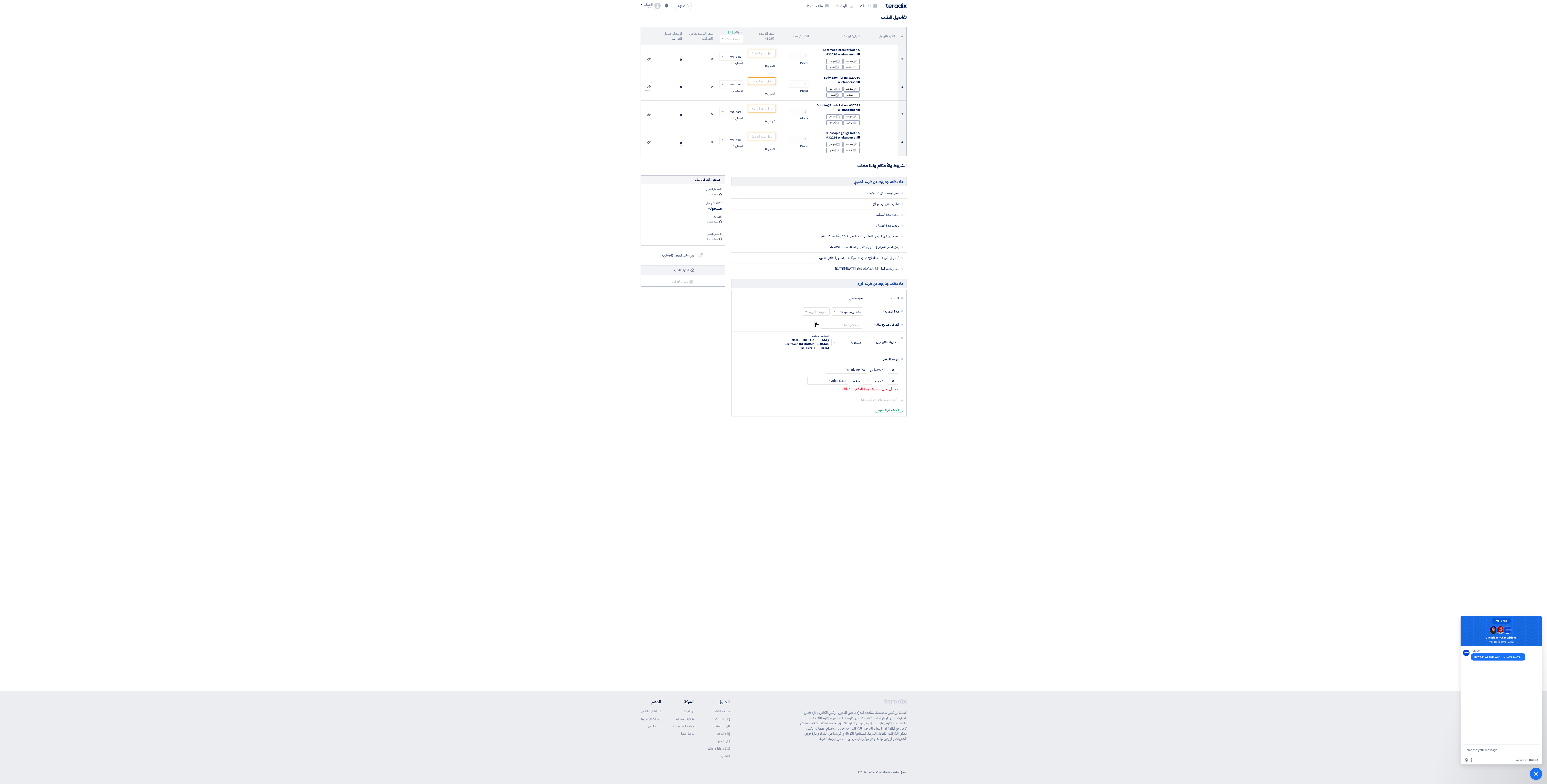
drag, startPoint x: 427, startPoint y: 408, endPoint x: 427, endPoint y: 557, distance: 149.0
drag, startPoint x: 998, startPoint y: 283, endPoint x: 1033, endPoint y: 365, distance: 89.2
click at [1539, 774] on span "Close chat" at bounding box center [1536, 774] width 12 height 12
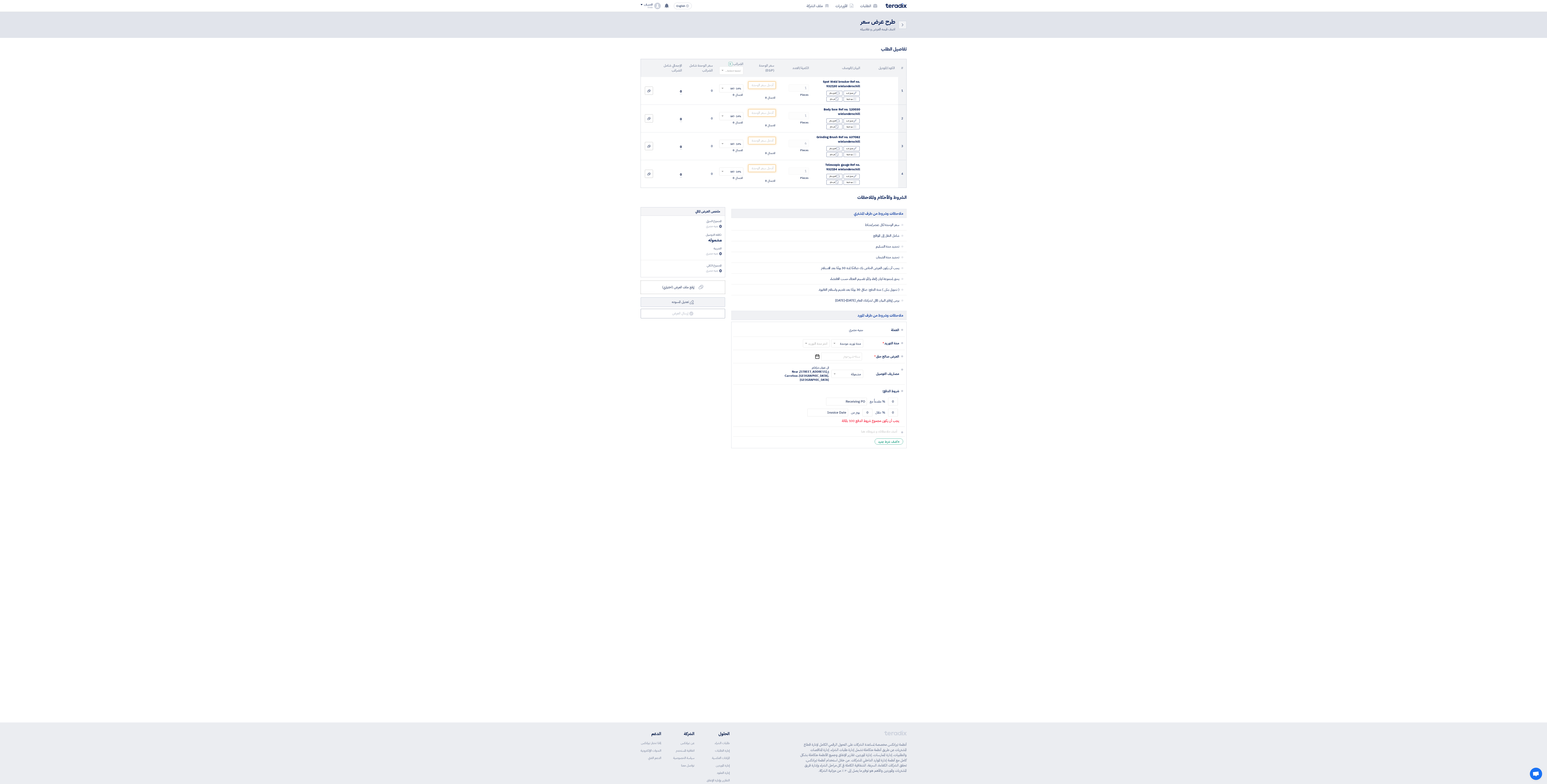
drag, startPoint x: 706, startPoint y: 669, endPoint x: 701, endPoint y: 668, distance: 5.1
drag, startPoint x: 709, startPoint y: 629, endPoint x: 706, endPoint y: 614, distance: 15.3
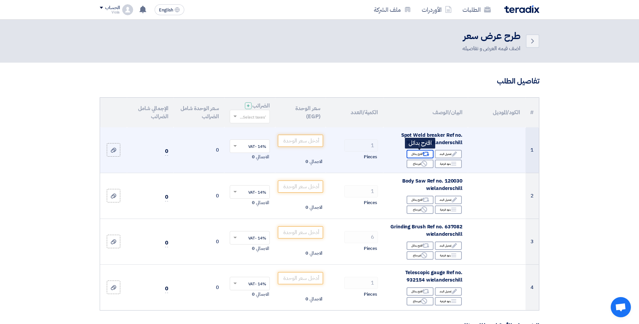
click at [424, 154] on use at bounding box center [425, 154] width 7 height 4
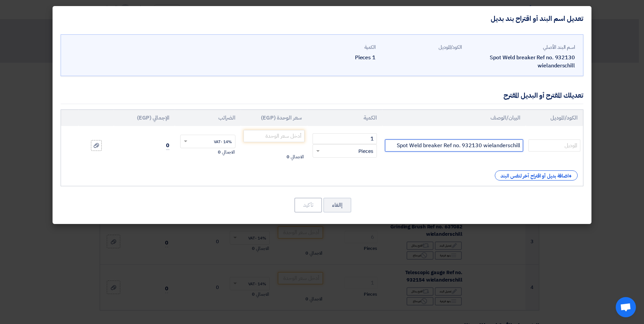
click at [433, 146] on input "Spot Weld breaker Ref no. 932130 wielanderschill" at bounding box center [454, 145] width 138 height 12
paste input "POT DRILL"
type input "SPOT DRILL-GYS"
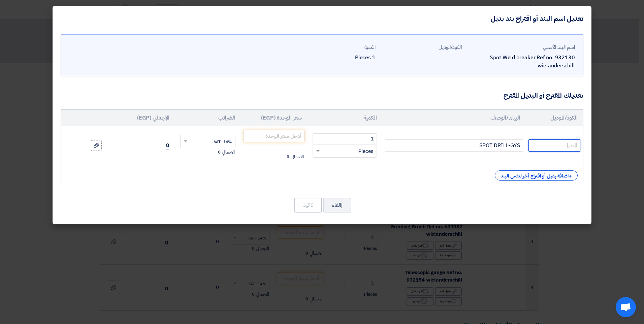
click at [553, 143] on input "text" at bounding box center [554, 145] width 52 height 12
paste input "050464"
type input "050464"
click at [300, 136] on input "number" at bounding box center [274, 136] width 61 height 12
click at [29, 26] on modal-container "تعديل اسم البند أو اقتراح بند بديل اسم البند الأصلي Spot Weld breaker Ref no. 9…" at bounding box center [322, 162] width 644 height 324
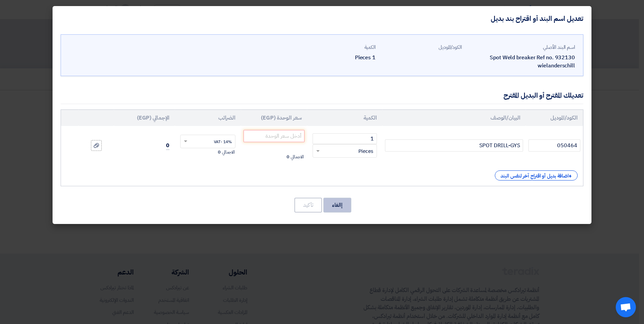
click at [336, 205] on button "إالغاء" at bounding box center [337, 205] width 28 height 15
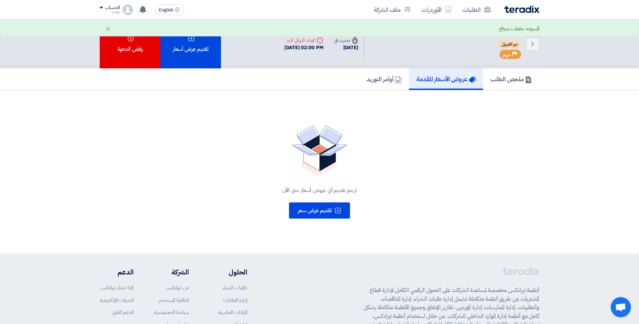
click at [318, 38] on div "Deadline الموعد النهائي للرد [DATE] 02:00 PM" at bounding box center [304, 44] width 50 height 26
click at [317, 39] on icon "Deadline" at bounding box center [320, 40] width 7 height 7
